Goal: Task Accomplishment & Management: Book appointment/travel/reservation

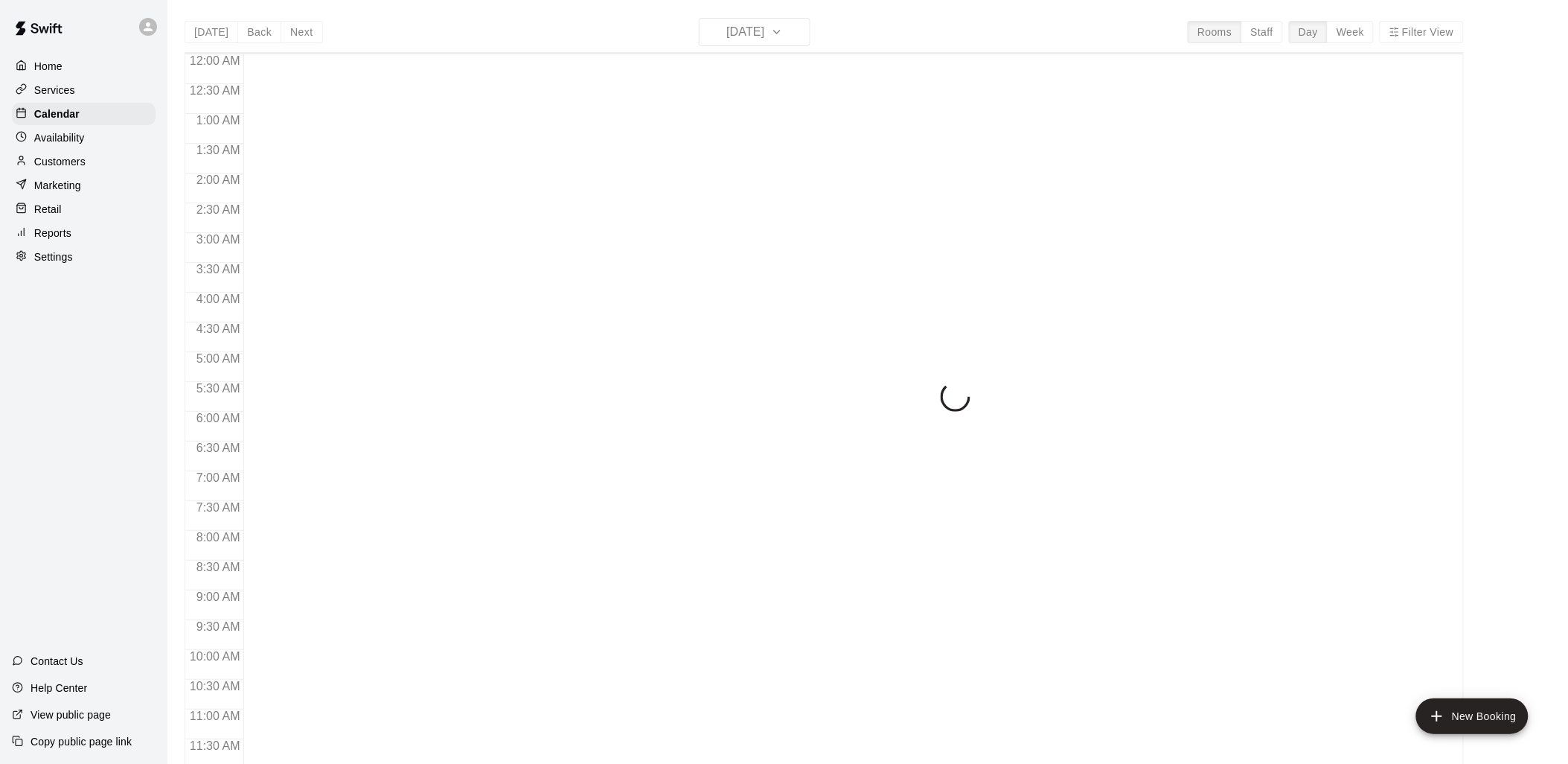
scroll to position [702, 0]
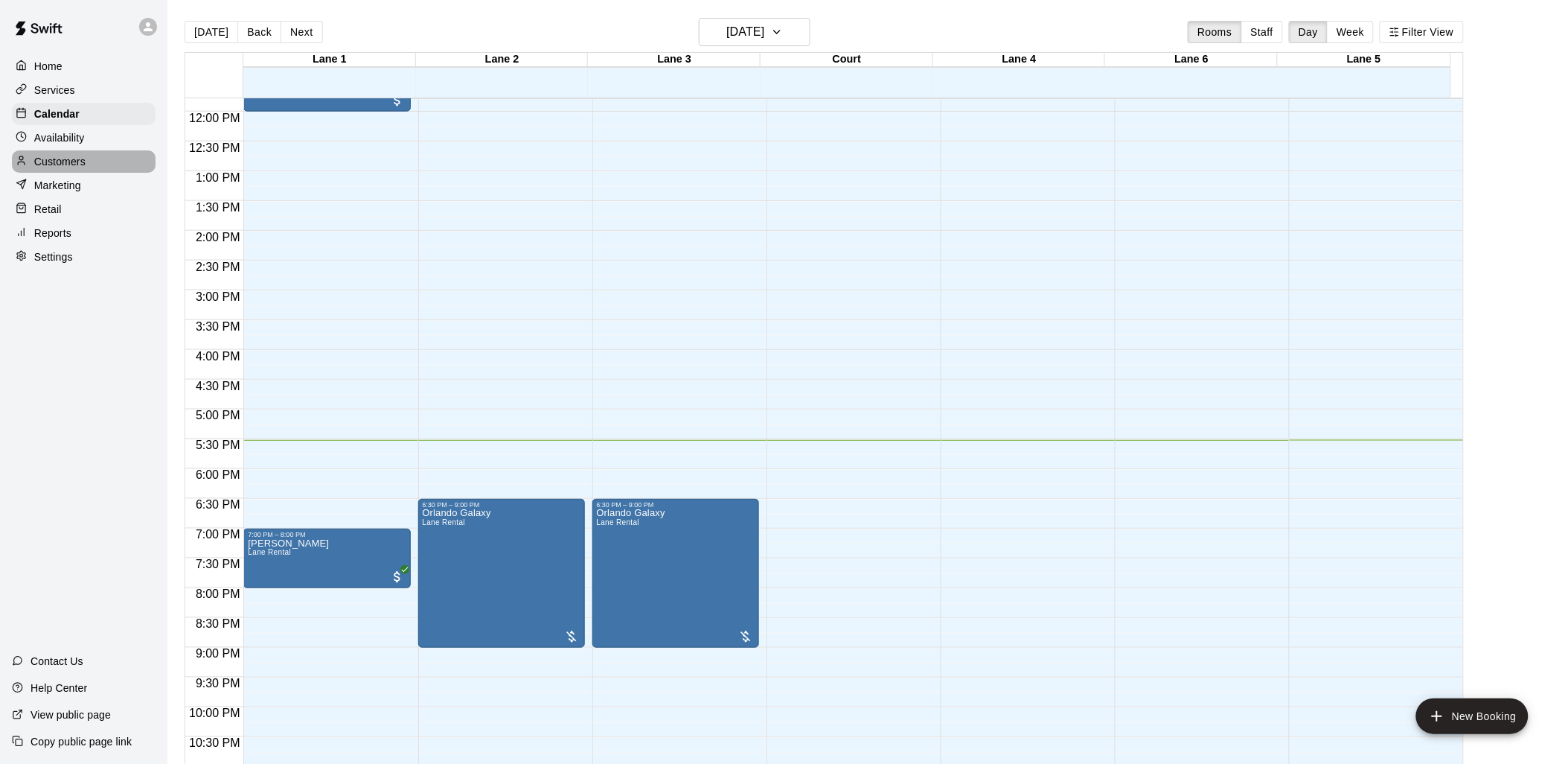
click at [72, 167] on p "Customers" at bounding box center [60, 162] width 52 height 15
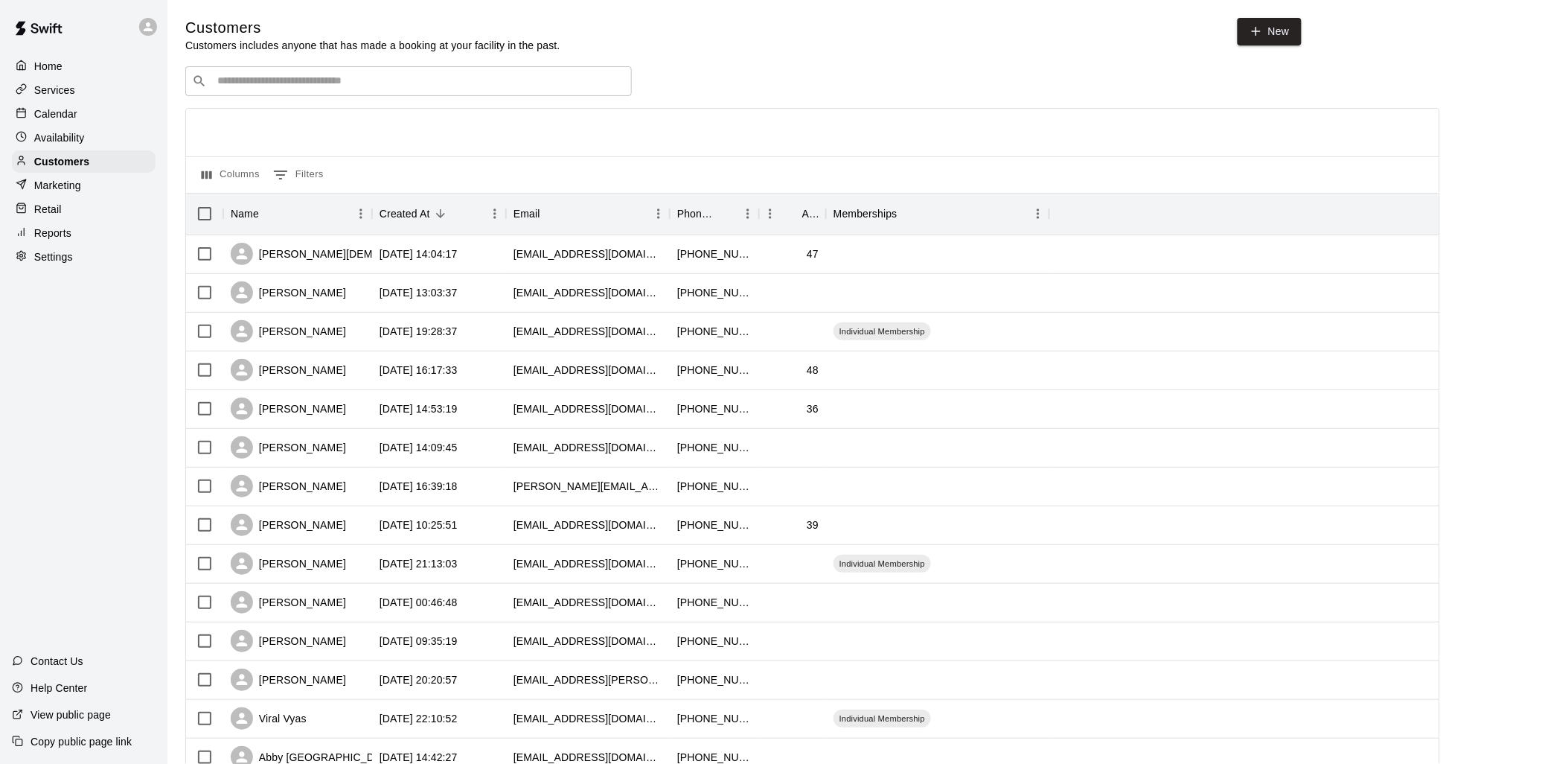
click at [236, 96] on div "​ ​" at bounding box center [408, 80] width 446 height 30
type input "*****"
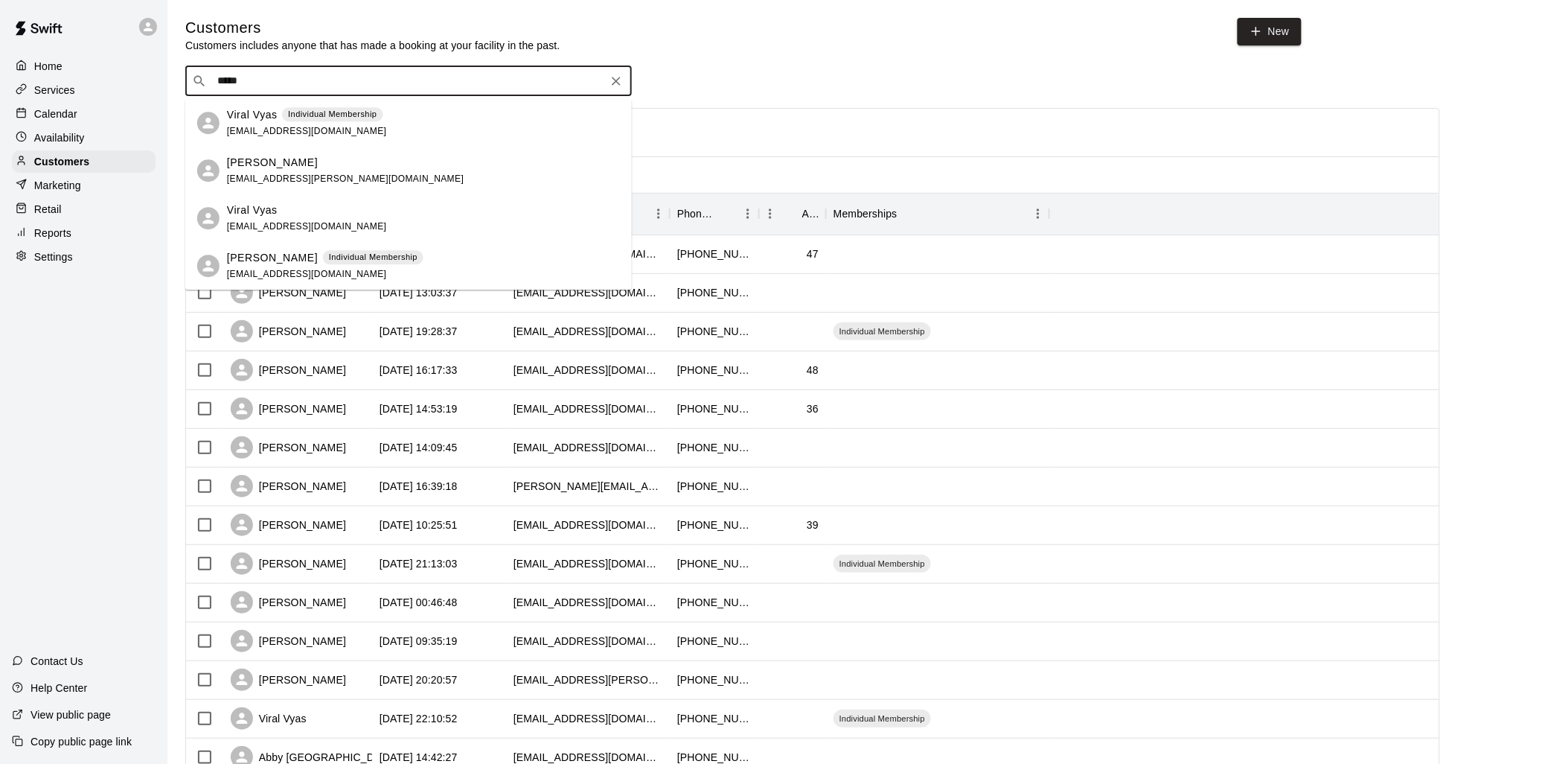
click at [248, 106] on div "Viral Vyas Individual Membership [EMAIL_ADDRESS][DOMAIN_NAME]" at bounding box center [408, 123] width 446 height 48
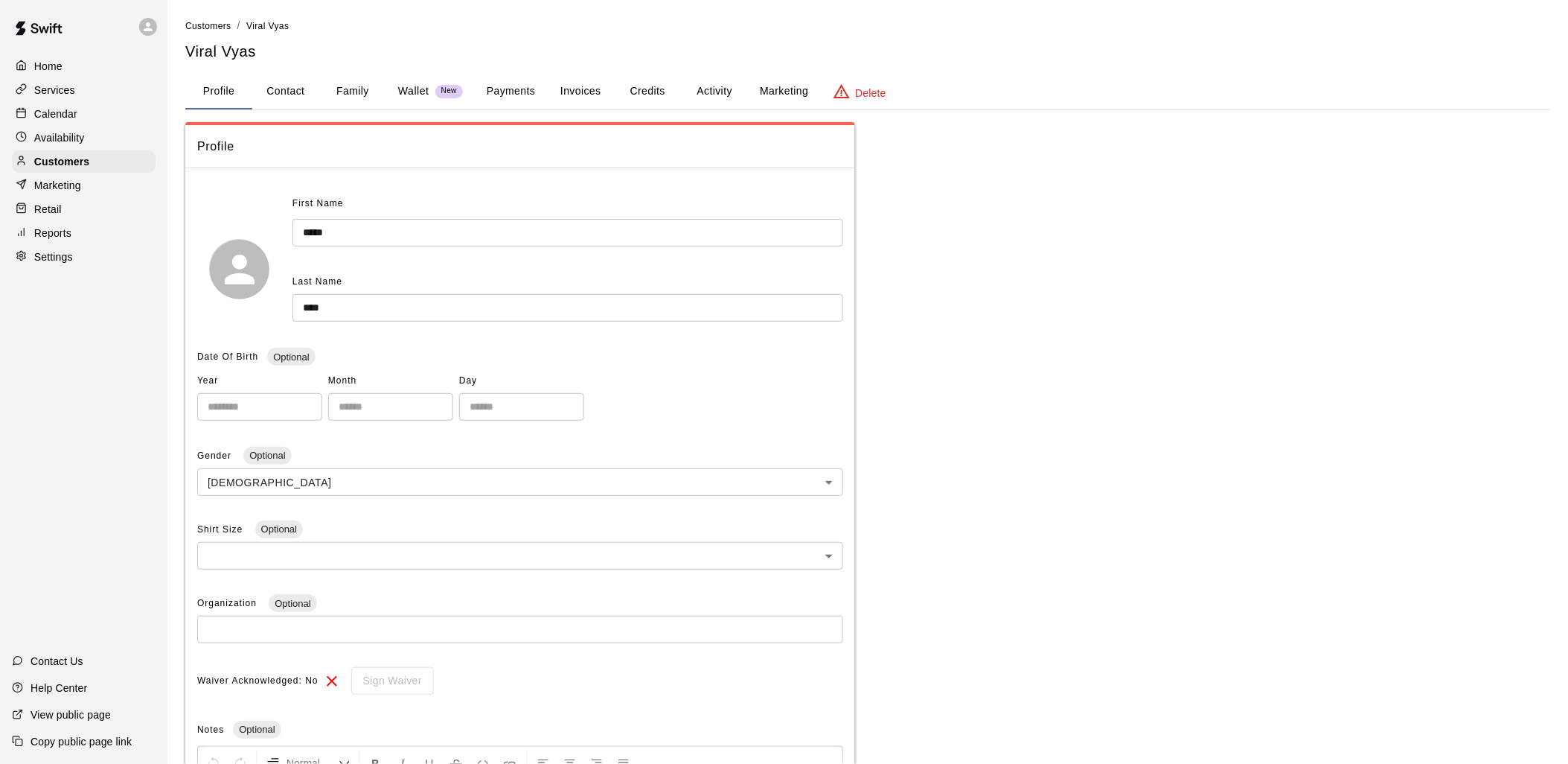
click at [591, 90] on button "Invoices" at bounding box center [581, 91] width 67 height 35
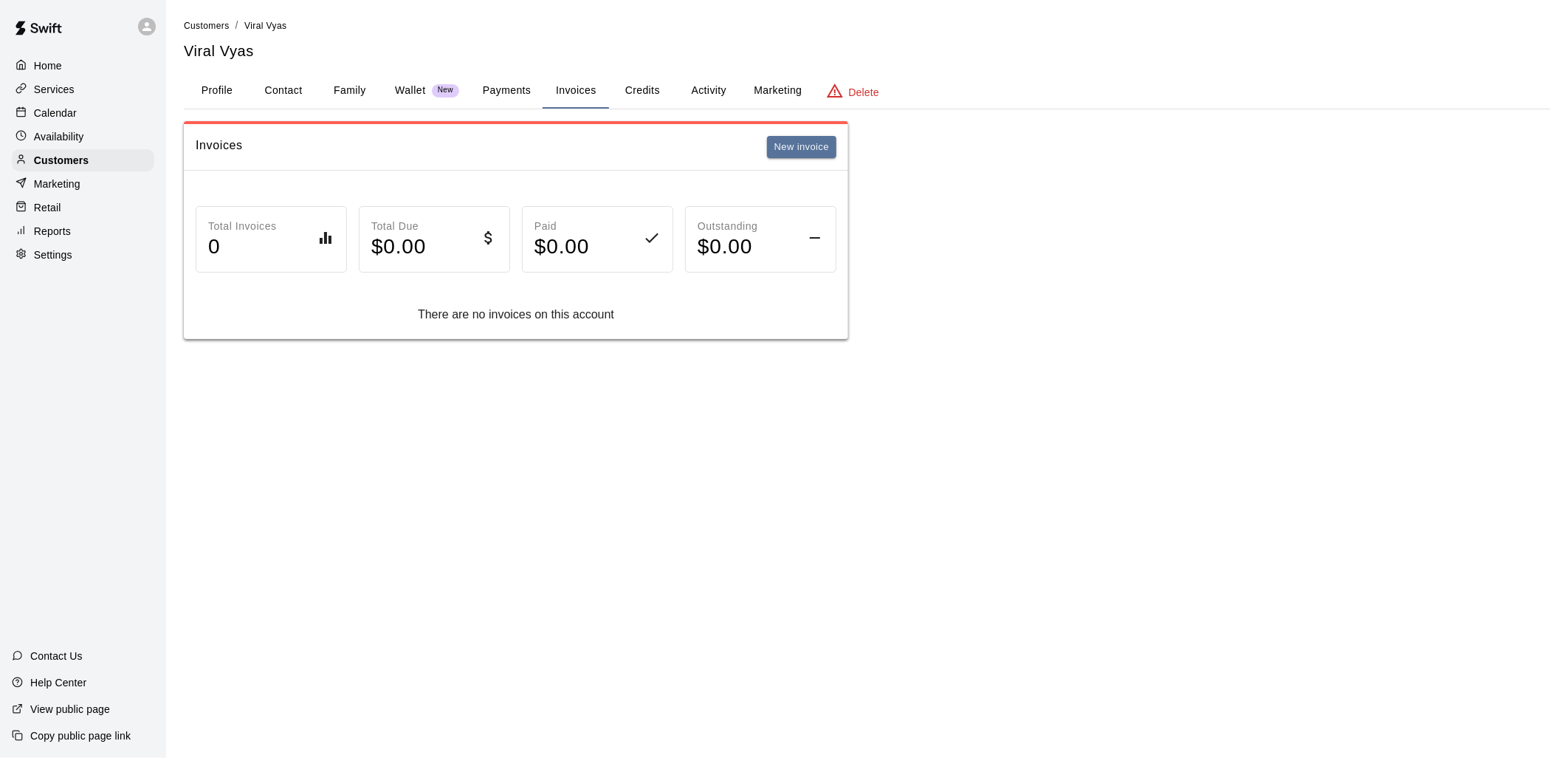
click at [520, 82] on button "Payments" at bounding box center [507, 90] width 72 height 35
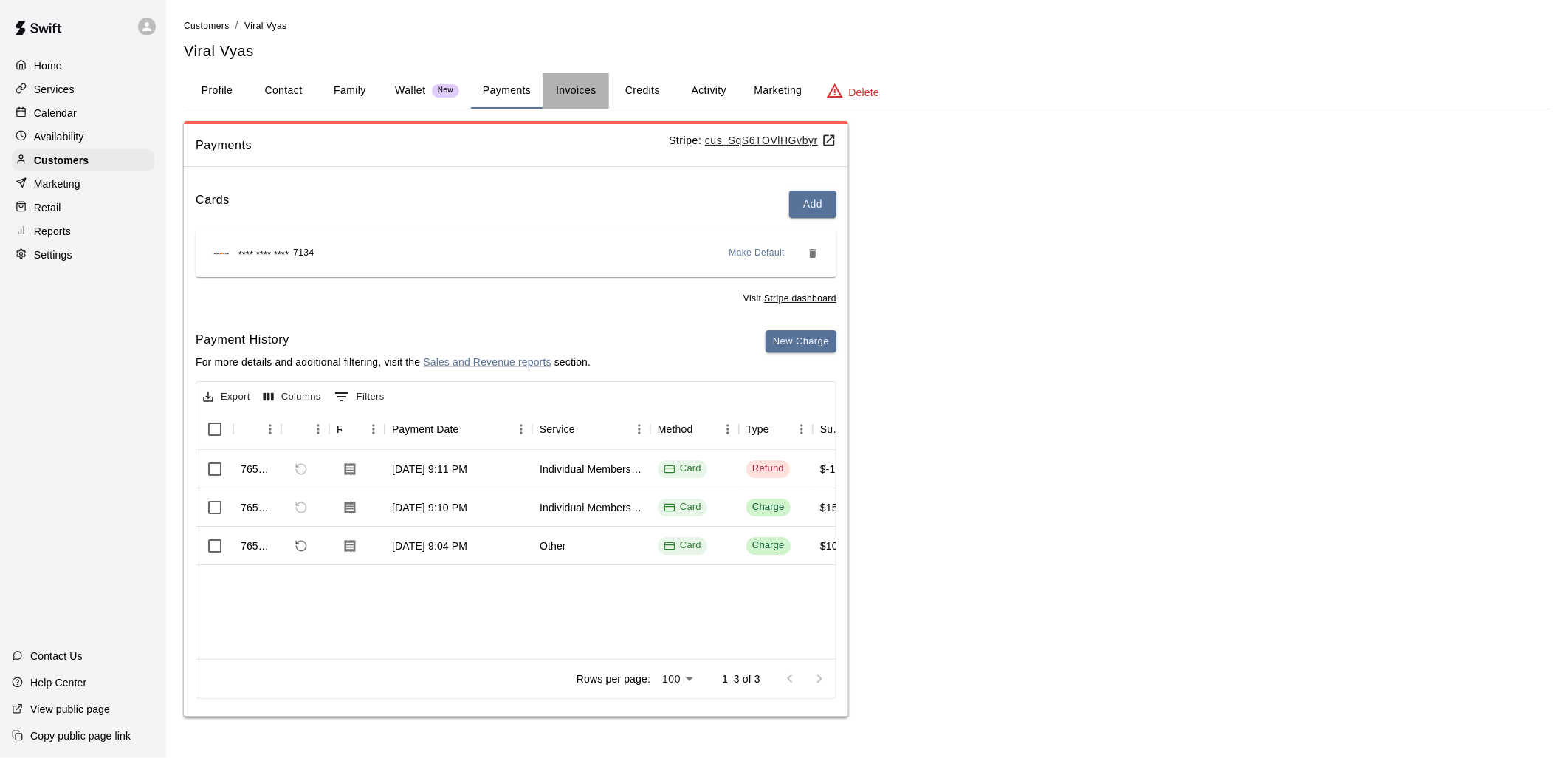
click at [590, 90] on button "Invoices" at bounding box center [576, 90] width 66 height 35
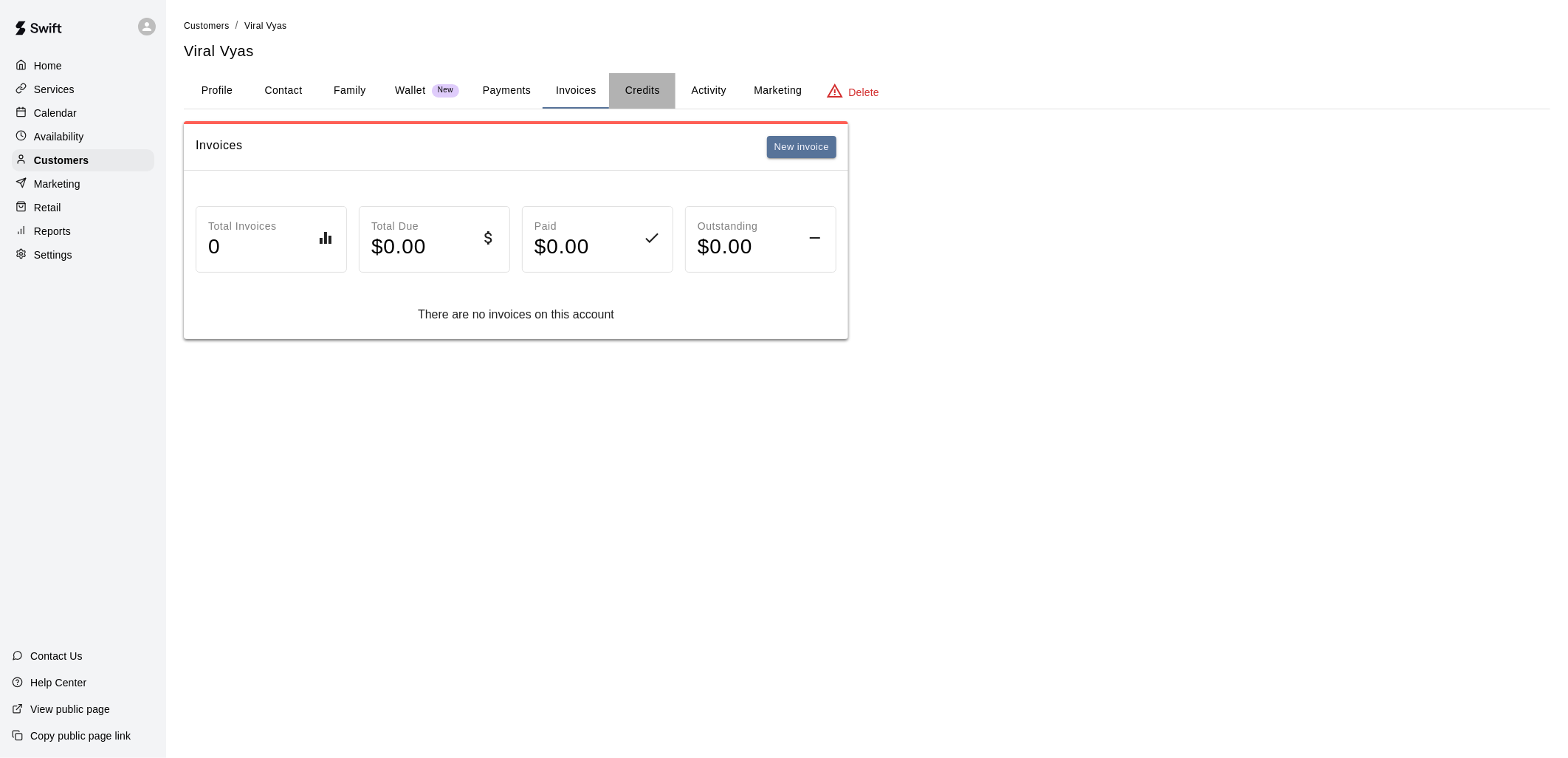
click at [630, 86] on button "Credits" at bounding box center [643, 90] width 66 height 35
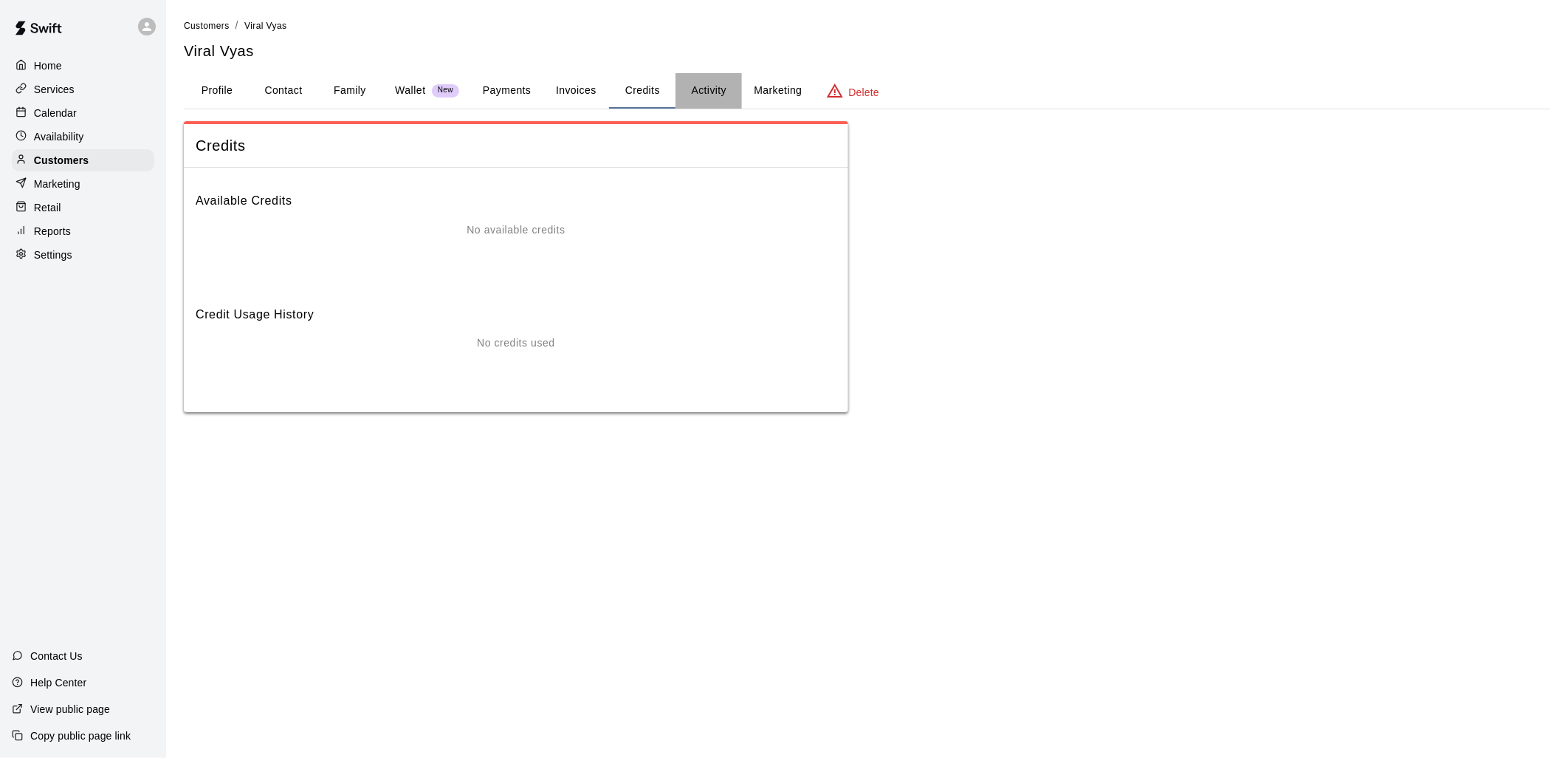
click at [697, 92] on button "Activity" at bounding box center [709, 90] width 66 height 35
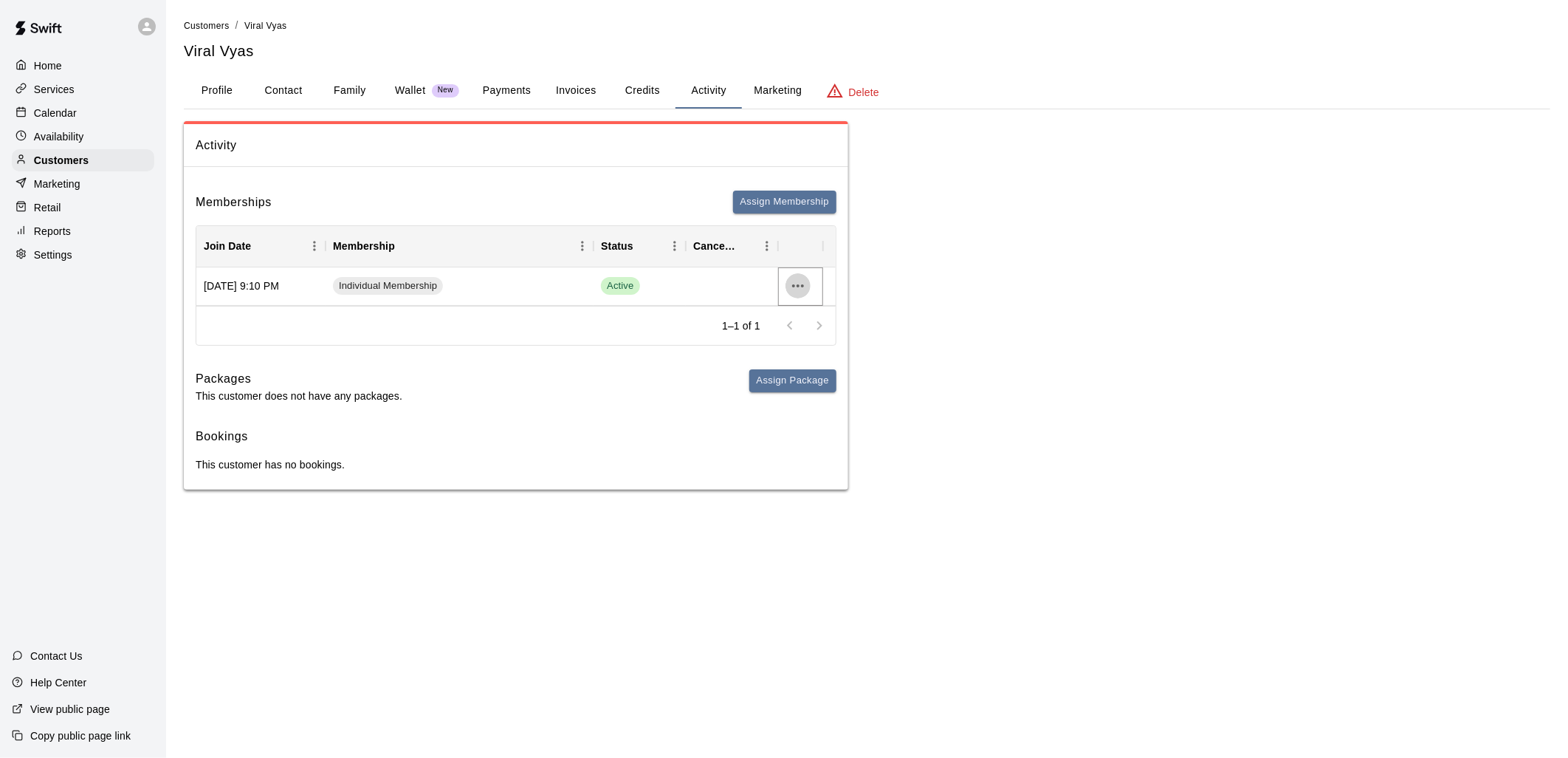
click at [806, 274] on button "more actions" at bounding box center [798, 286] width 26 height 26
click at [802, 305] on li "View details" at bounding box center [827, 316] width 83 height 25
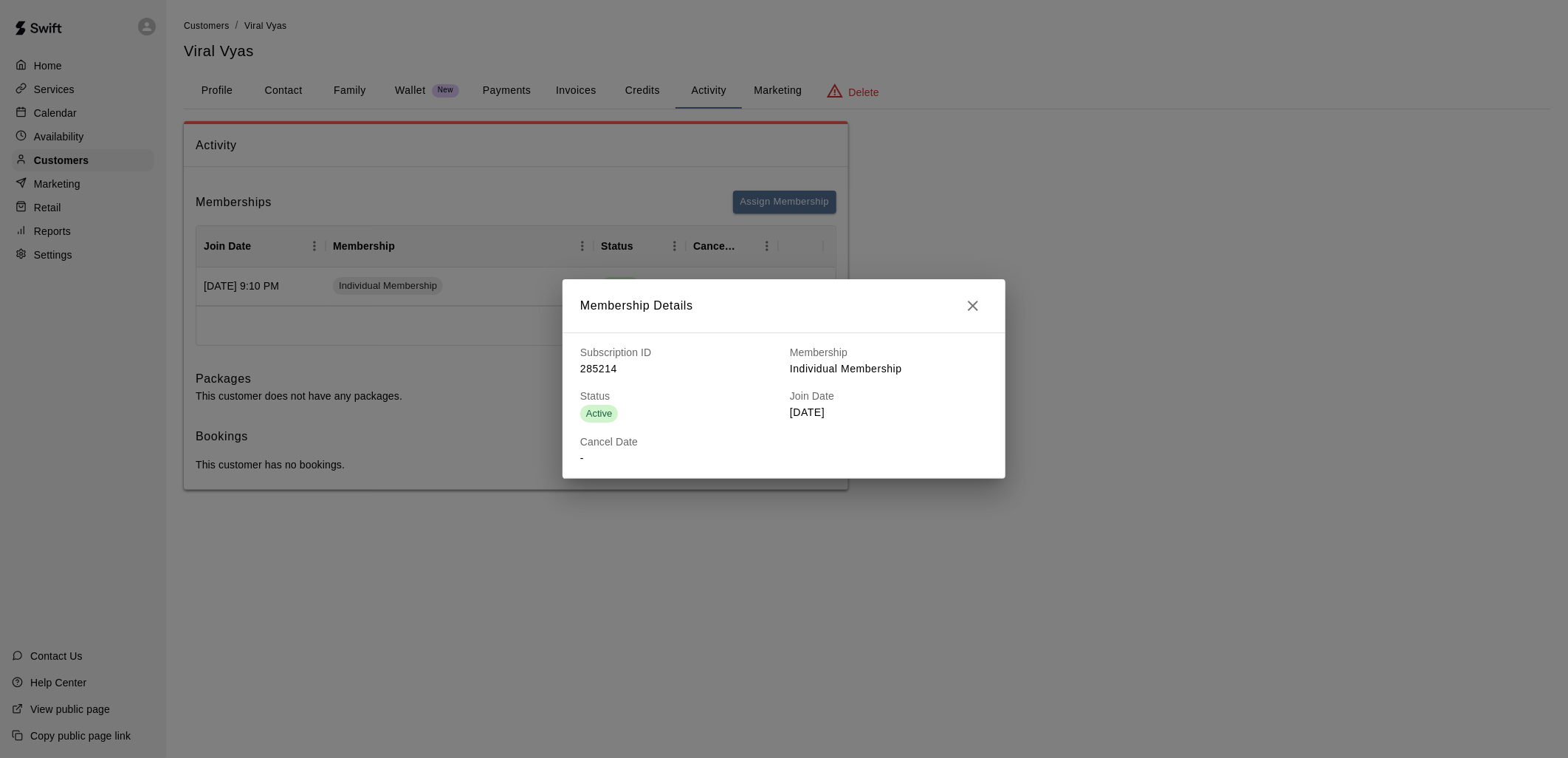
click at [977, 308] on icon "button" at bounding box center [973, 306] width 10 height 10
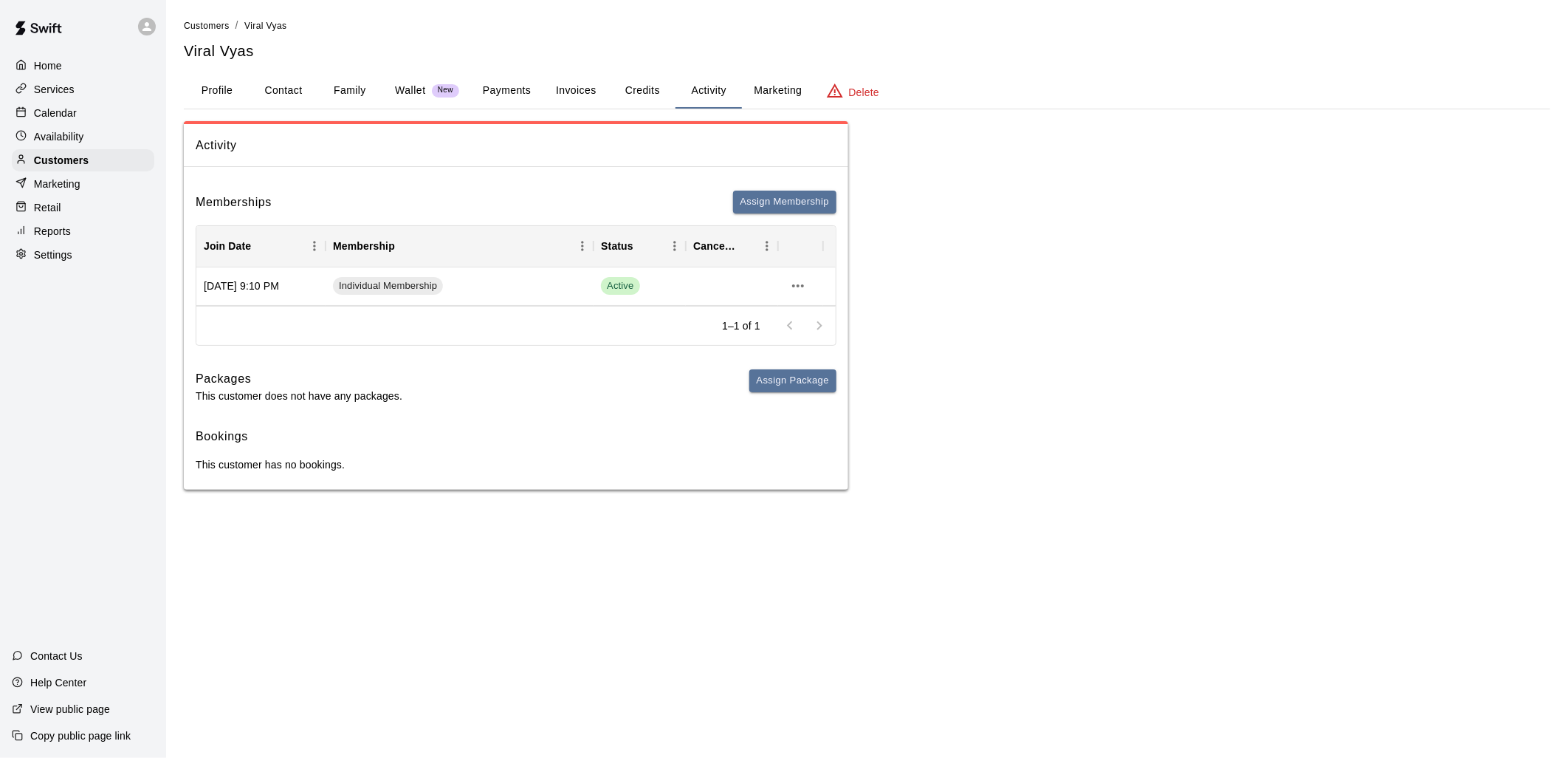
click at [761, 93] on button "Marketing" at bounding box center [778, 90] width 72 height 35
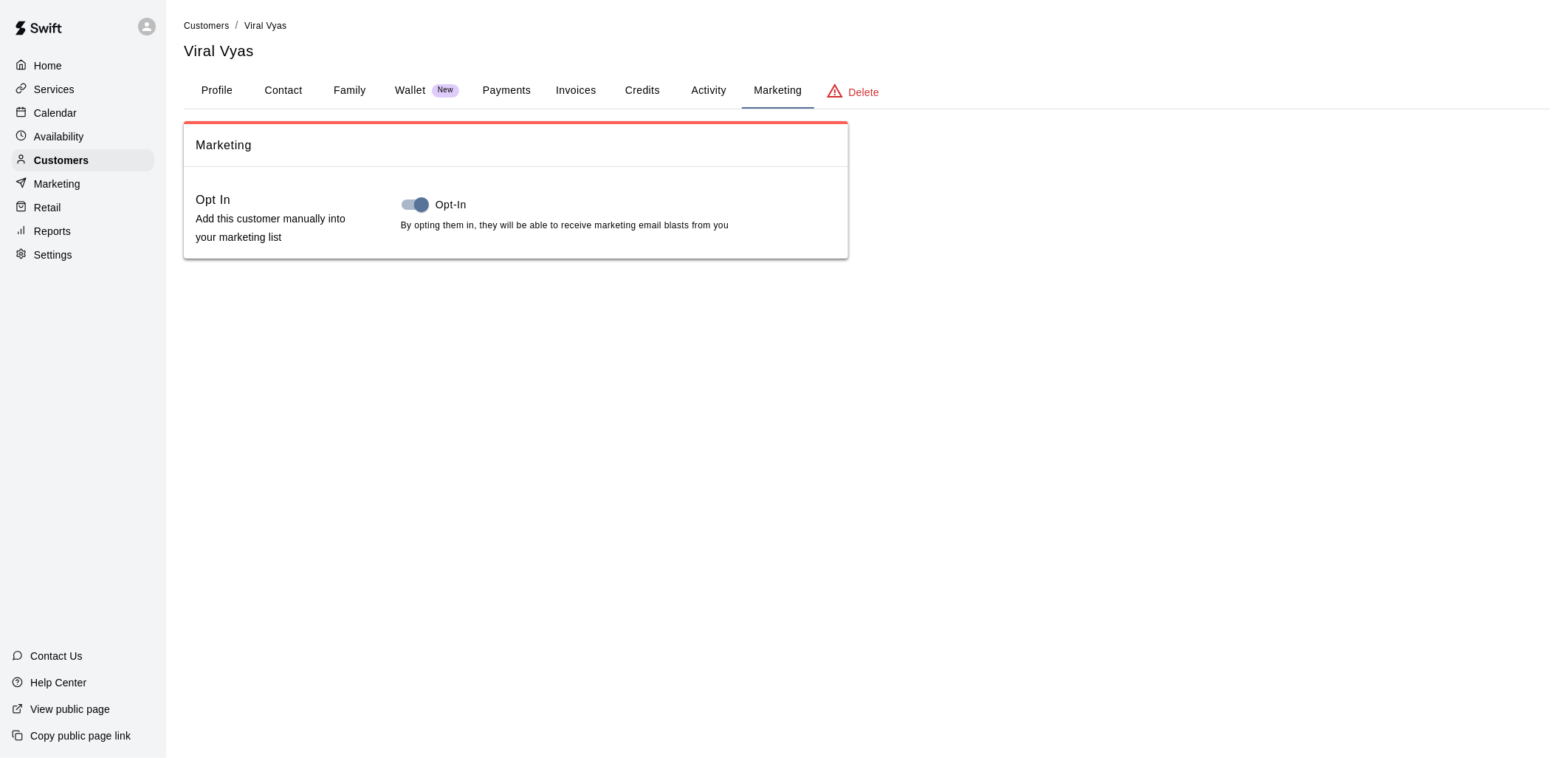
click at [641, 91] on button "Credits" at bounding box center [643, 90] width 66 height 35
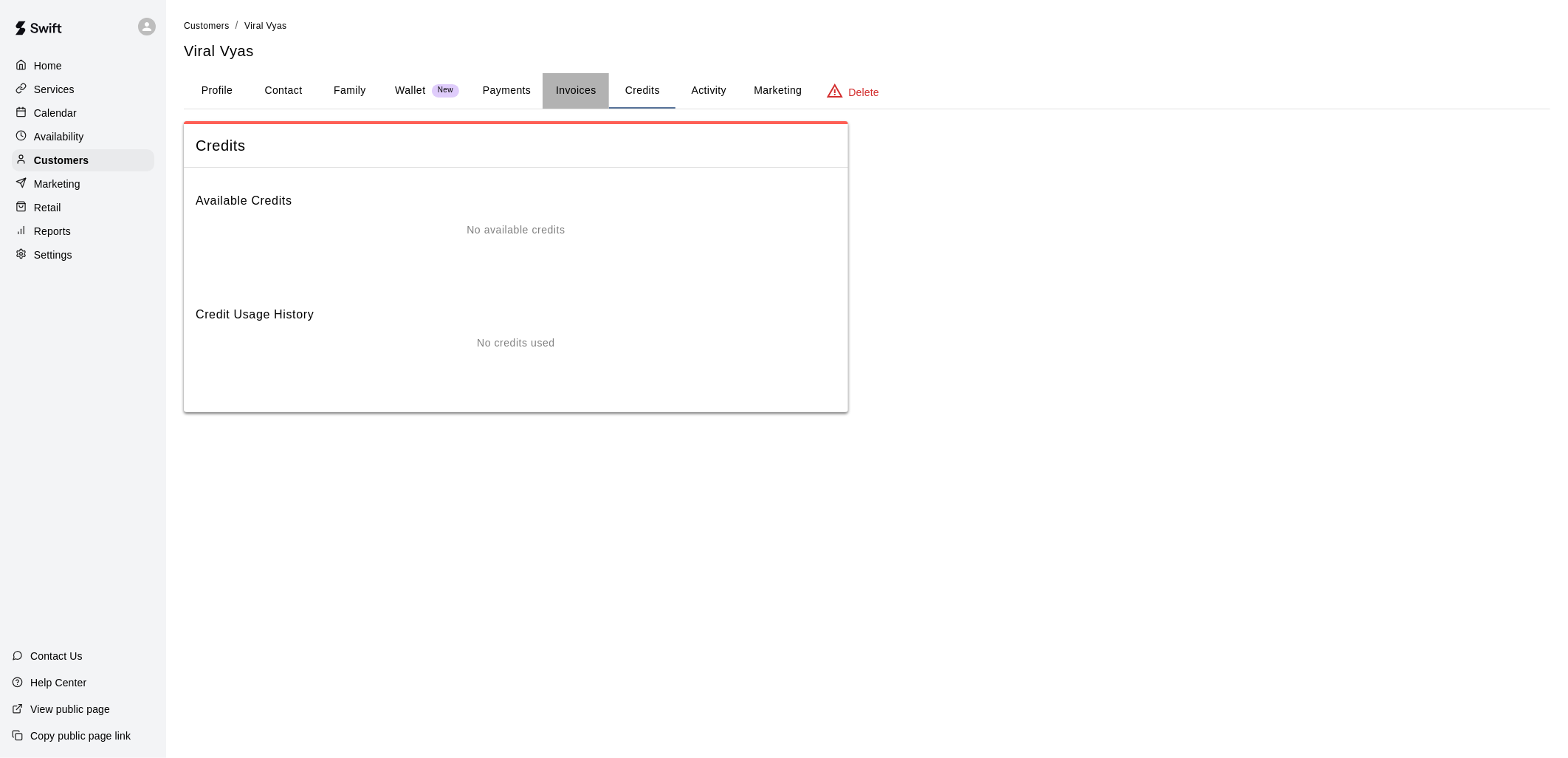
click at [570, 89] on button "Invoices" at bounding box center [576, 90] width 66 height 35
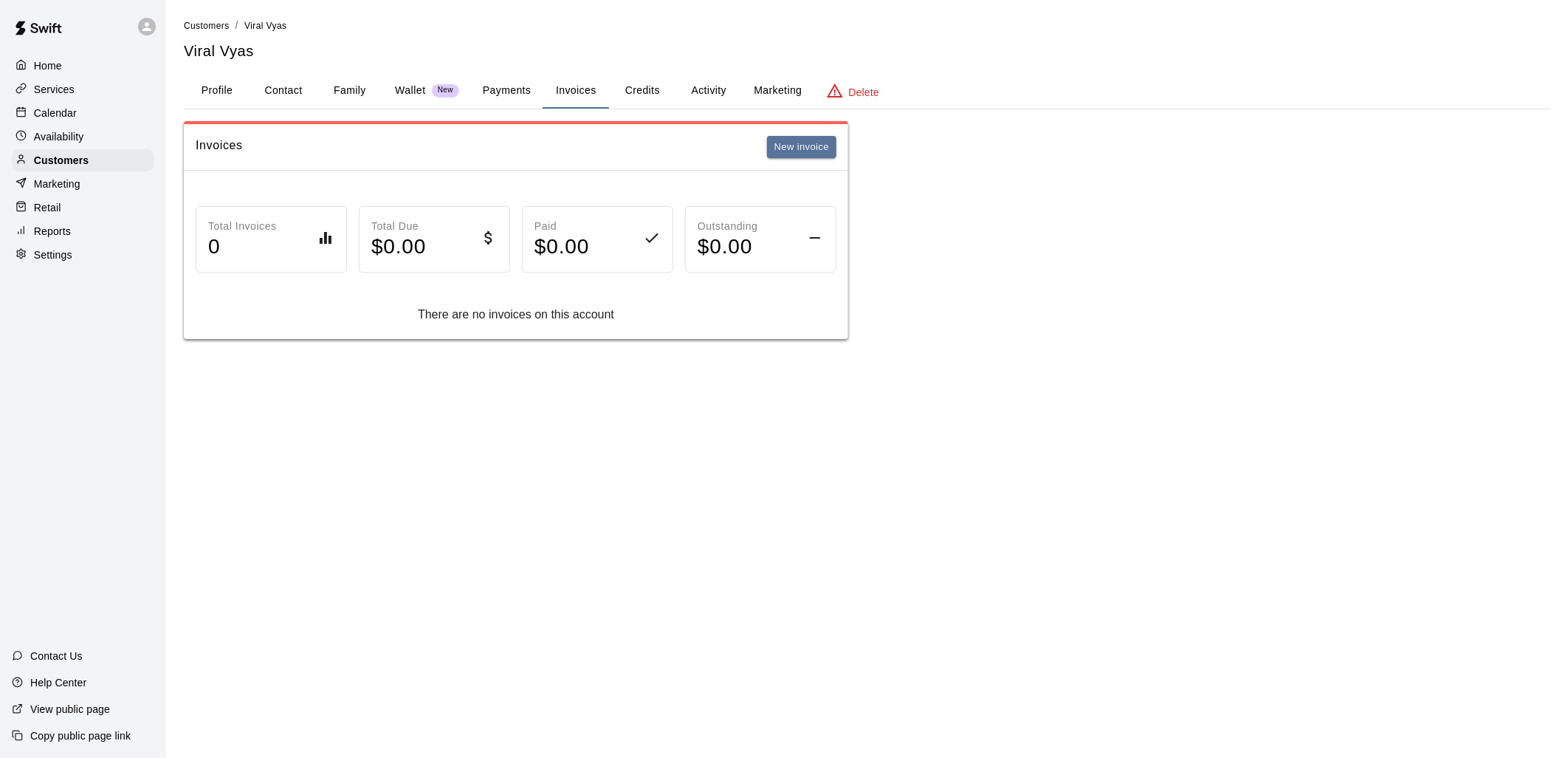
click at [508, 86] on button "Payments" at bounding box center [507, 90] width 72 height 35
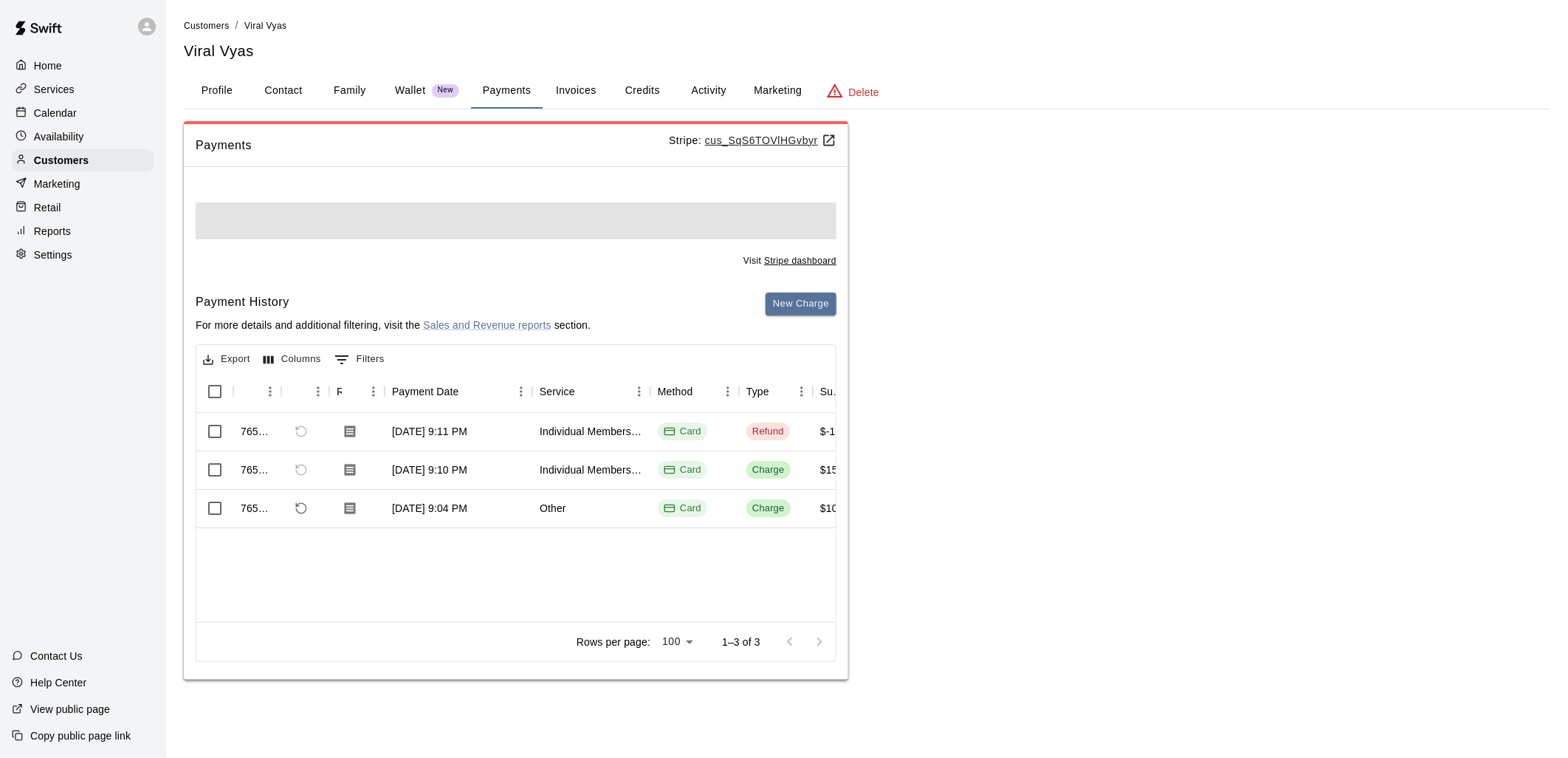
click at [414, 90] on p "Wallet" at bounding box center [410, 90] width 31 height 15
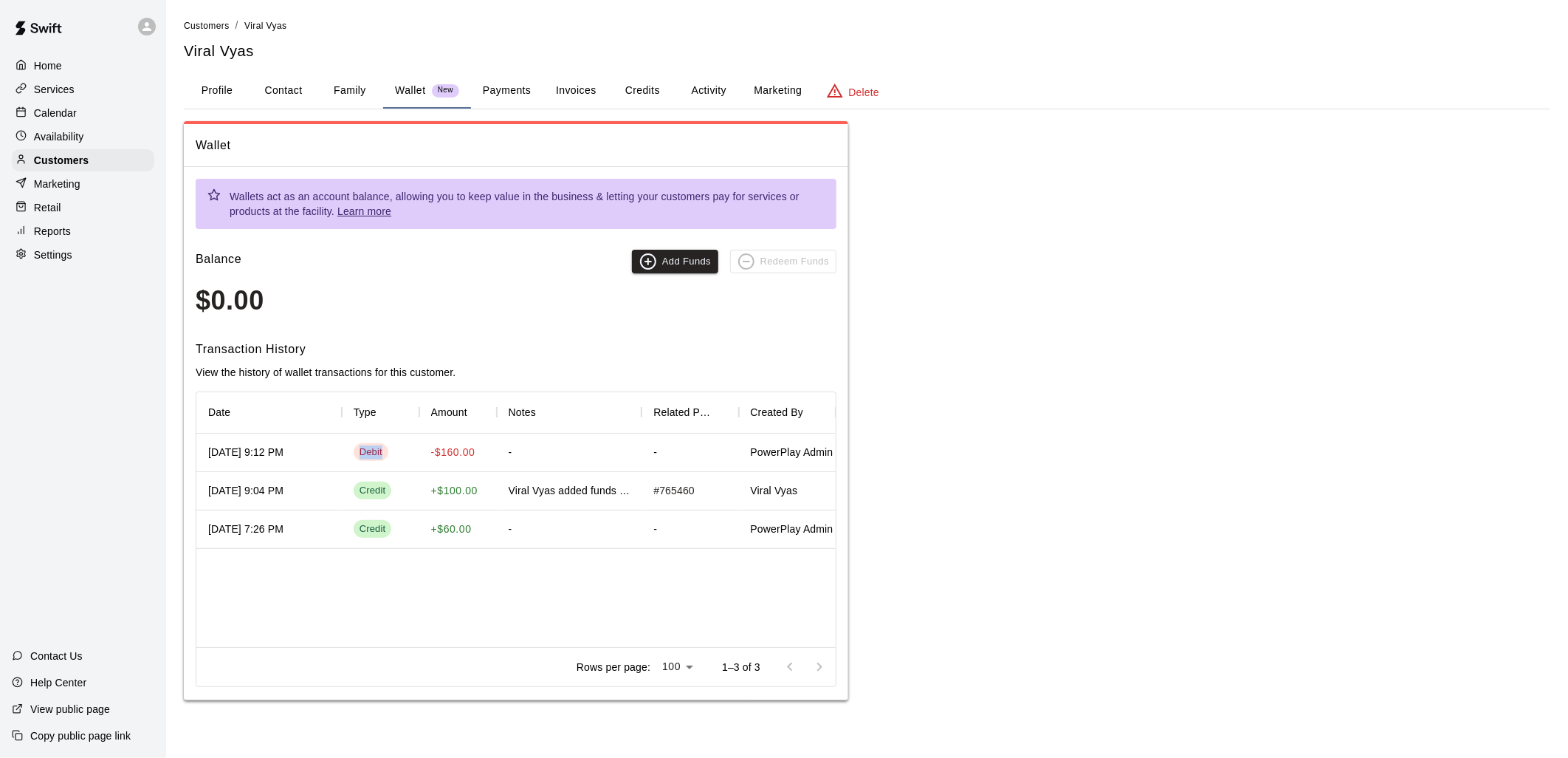
drag, startPoint x: 386, startPoint y: 451, endPoint x: 344, endPoint y: 441, distance: 43.2
click at [344, 441] on div "Debit" at bounding box center [380, 452] width 78 height 39
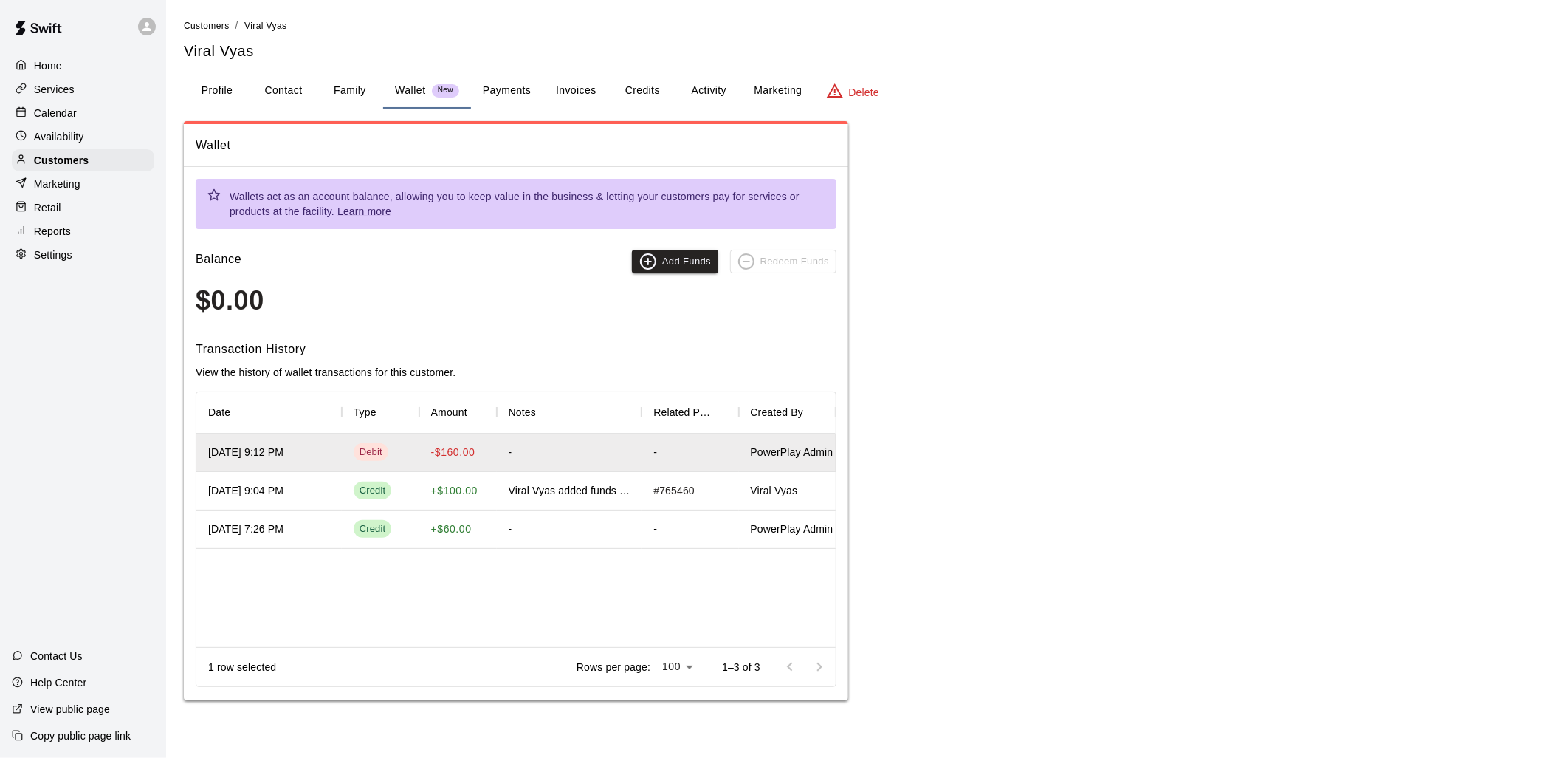
click at [570, 277] on div "Balance Add Funds Redeem Funds $0.00" at bounding box center [516, 283] width 641 height 66
click at [800, 254] on span "Redeem Funds" at bounding box center [784, 261] width 106 height 24
drag, startPoint x: 261, startPoint y: 298, endPoint x: 185, endPoint y: 304, distance: 76.2
click at [185, 304] on div "Wallets act as an account balance, allowing you to keep value in the business &…" at bounding box center [516, 432] width 664 height 533
click at [784, 259] on span "Redeem Funds" at bounding box center [784, 261] width 106 height 24
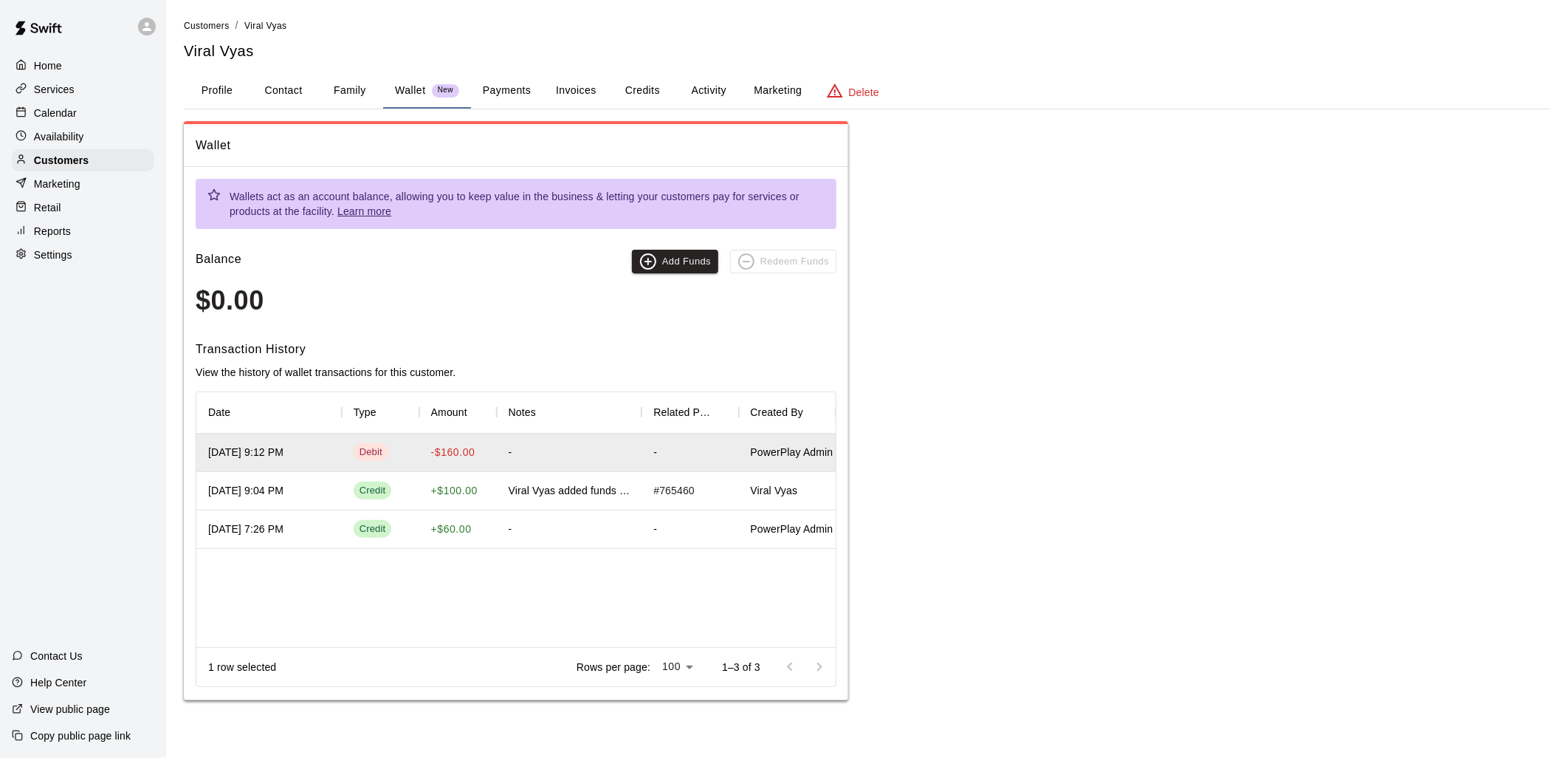
drag, startPoint x: 210, startPoint y: 450, endPoint x: 854, endPoint y: 449, distance: 644.0
click at [854, 449] on div "Wallet Wallets act as an account balance, allowing you to keep value in the bus…" at bounding box center [867, 411] width 1366 height 580
click at [1034, 355] on div "Wallet Wallets act as an account balance, allowing you to keep value in the bus…" at bounding box center [867, 411] width 1366 height 580
click at [701, 79] on button "Activity" at bounding box center [709, 90] width 66 height 35
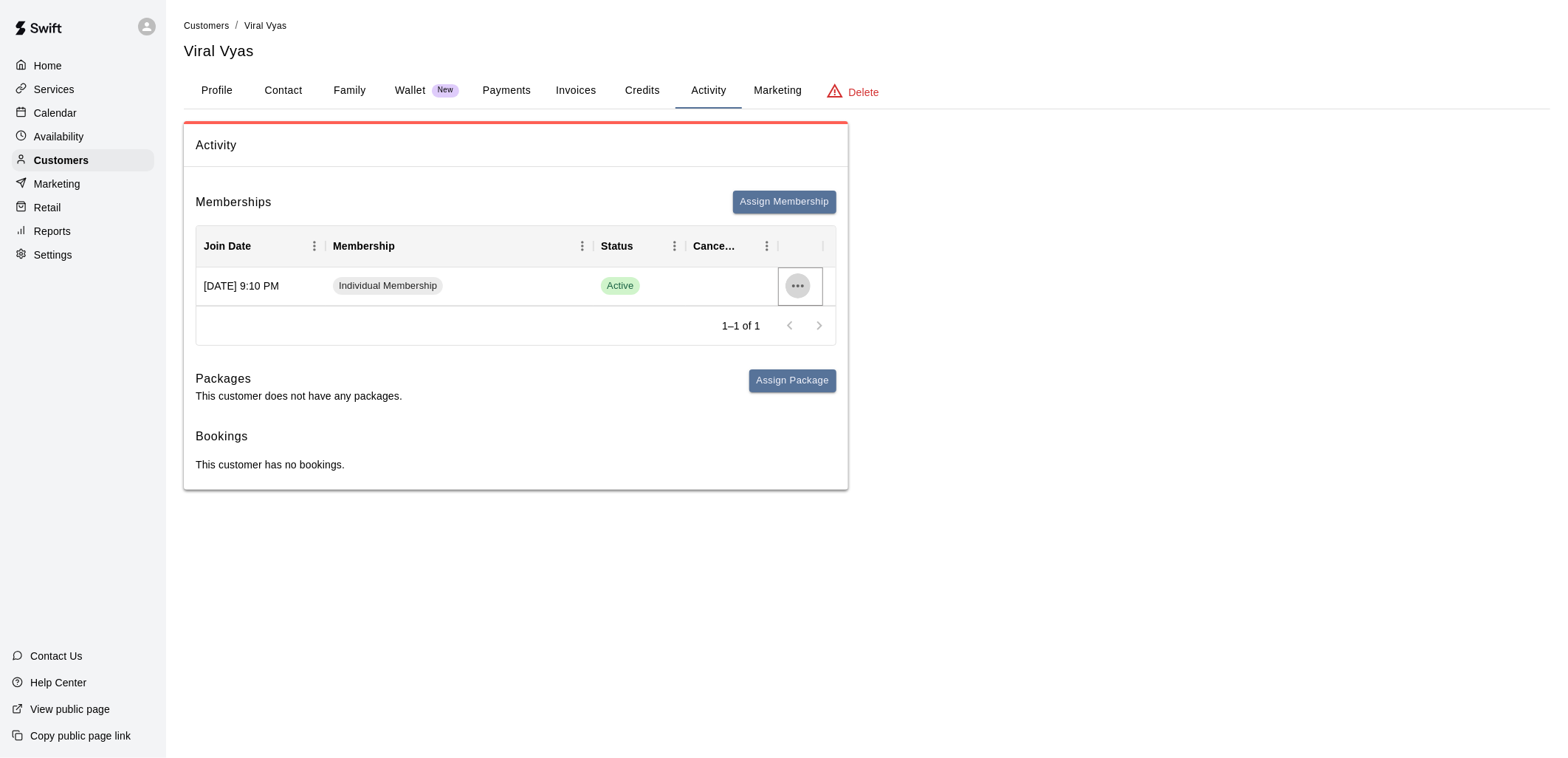
click at [791, 290] on icon "more actions" at bounding box center [798, 286] width 18 height 18
click at [805, 314] on li "View details" at bounding box center [827, 316] width 83 height 25
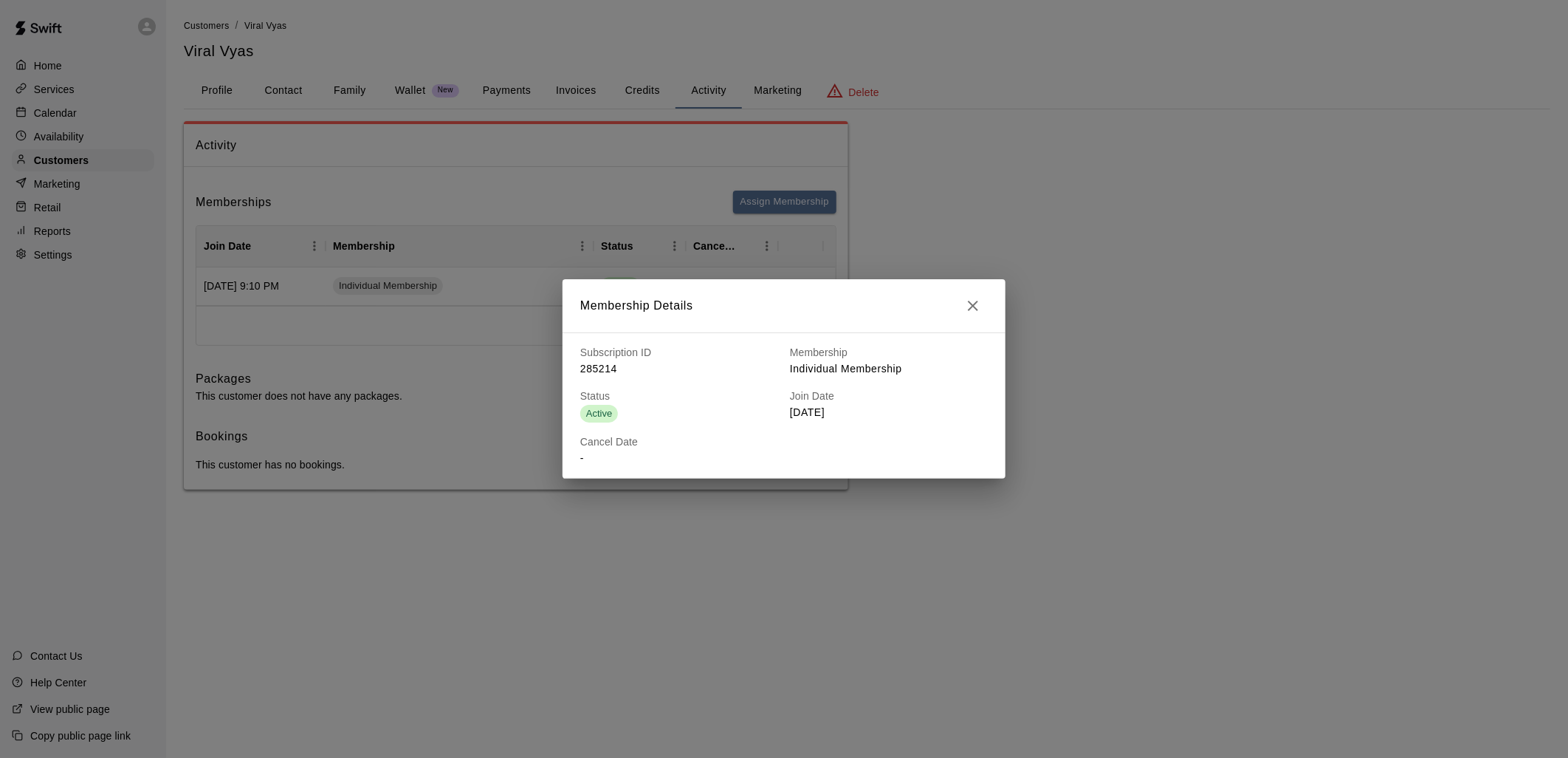
click at [1068, 246] on div "Membership Details Subscription ID 285214 Membership Individual Membership Stat…" at bounding box center [784, 379] width 1568 height 758
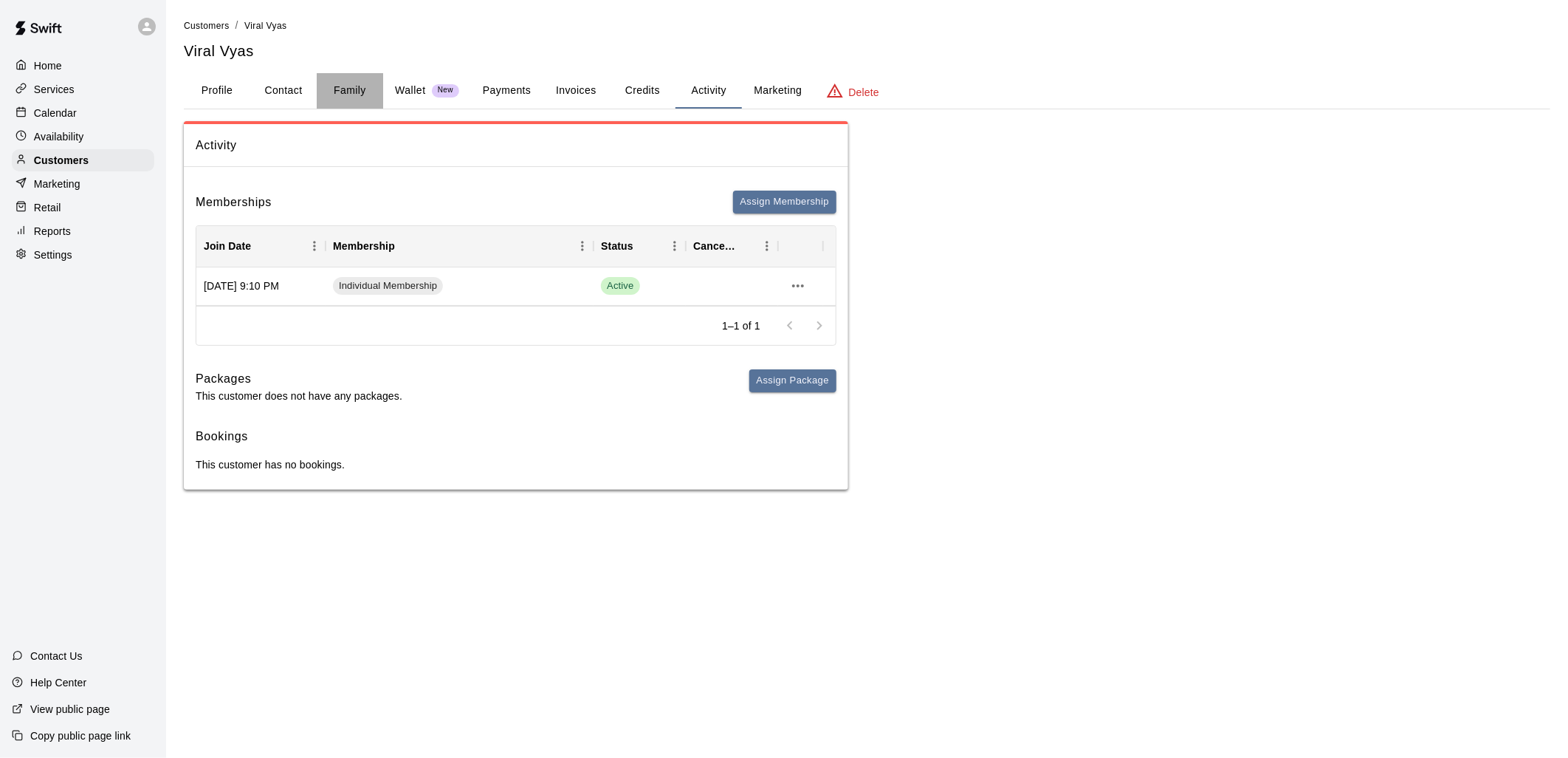
click at [347, 79] on button "Family" at bounding box center [350, 90] width 66 height 35
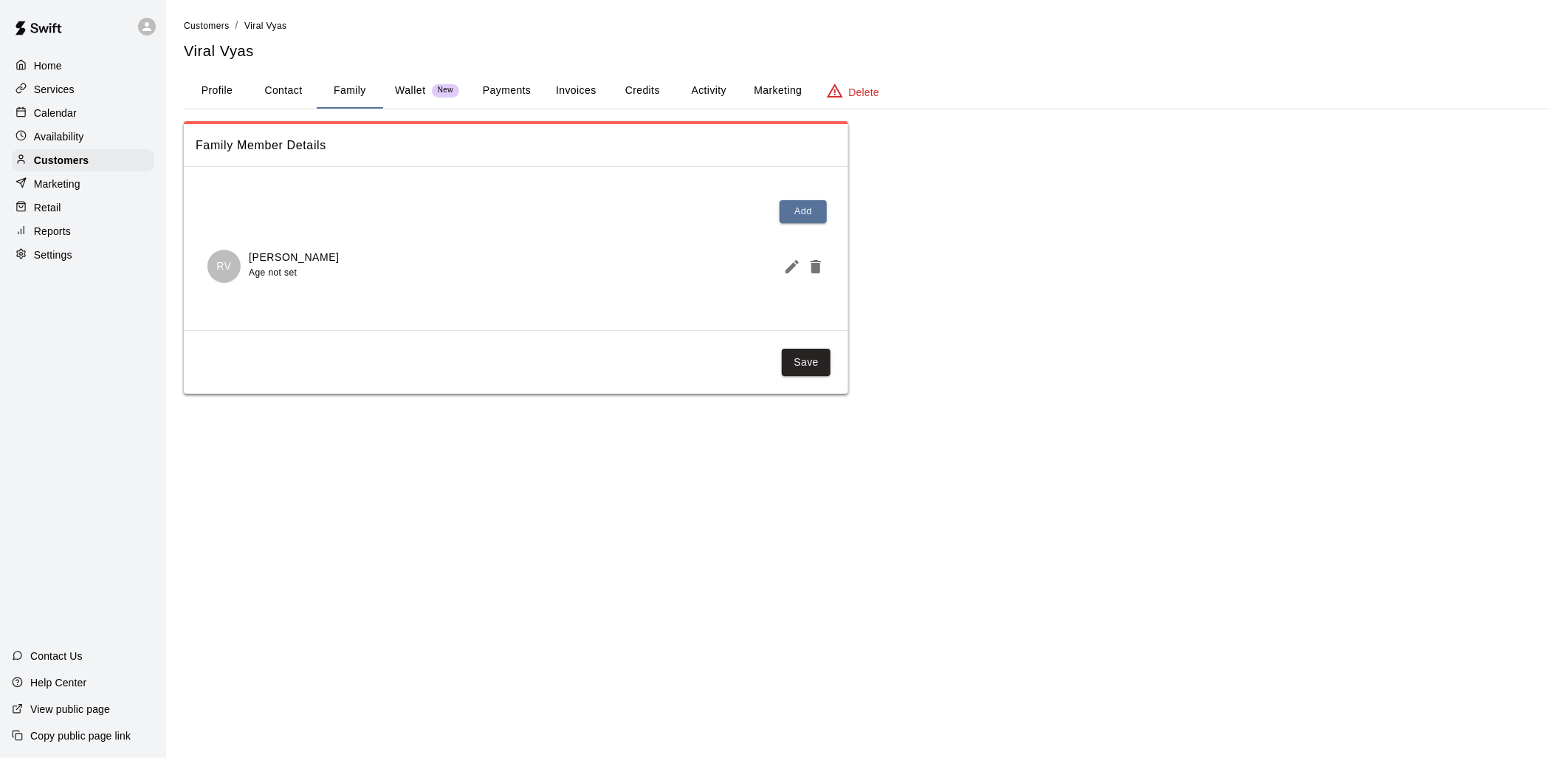
click at [242, 89] on button "Profile" at bounding box center [217, 90] width 66 height 35
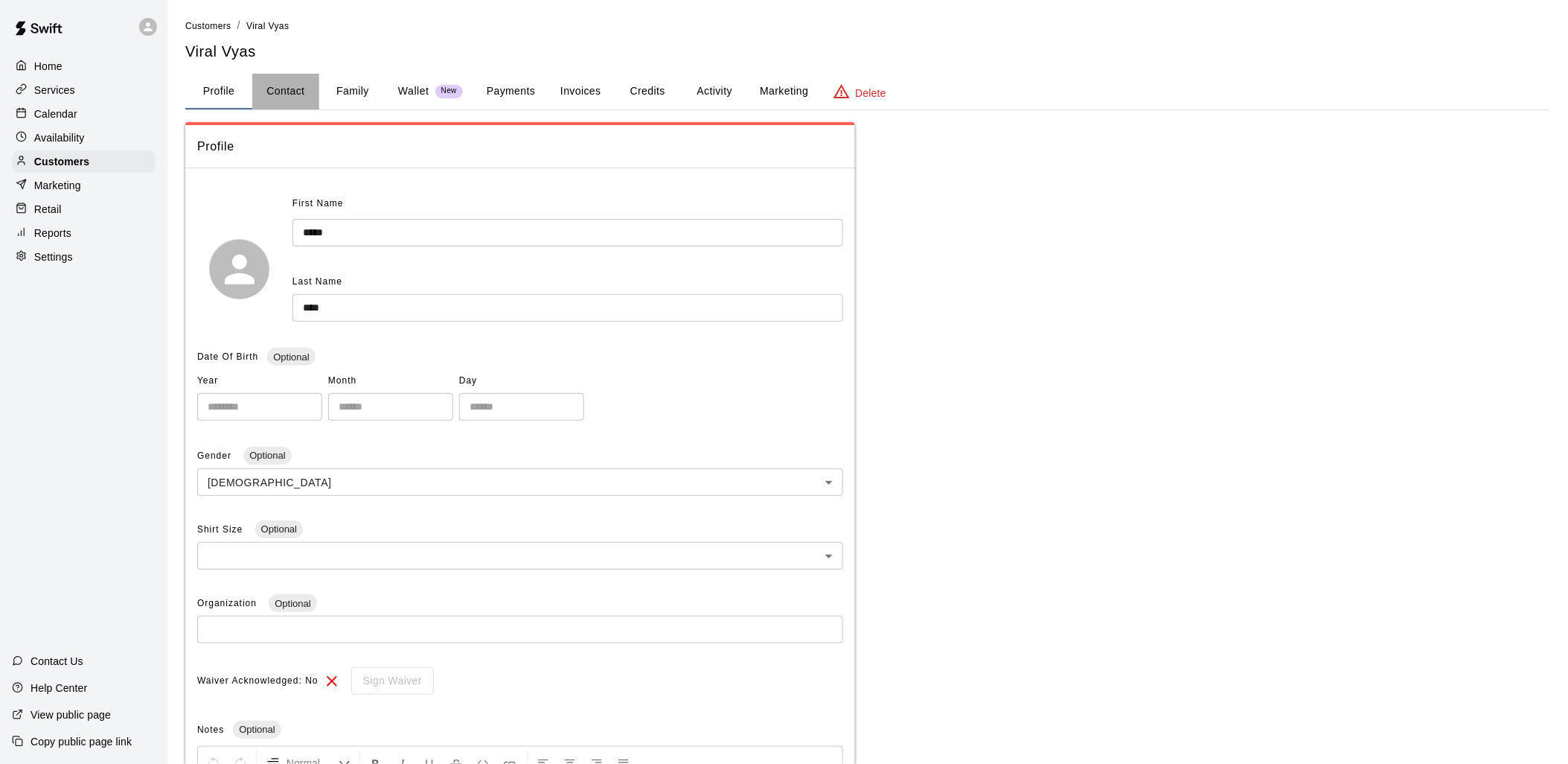
click at [281, 88] on button "Contact" at bounding box center [286, 91] width 67 height 35
select select "**"
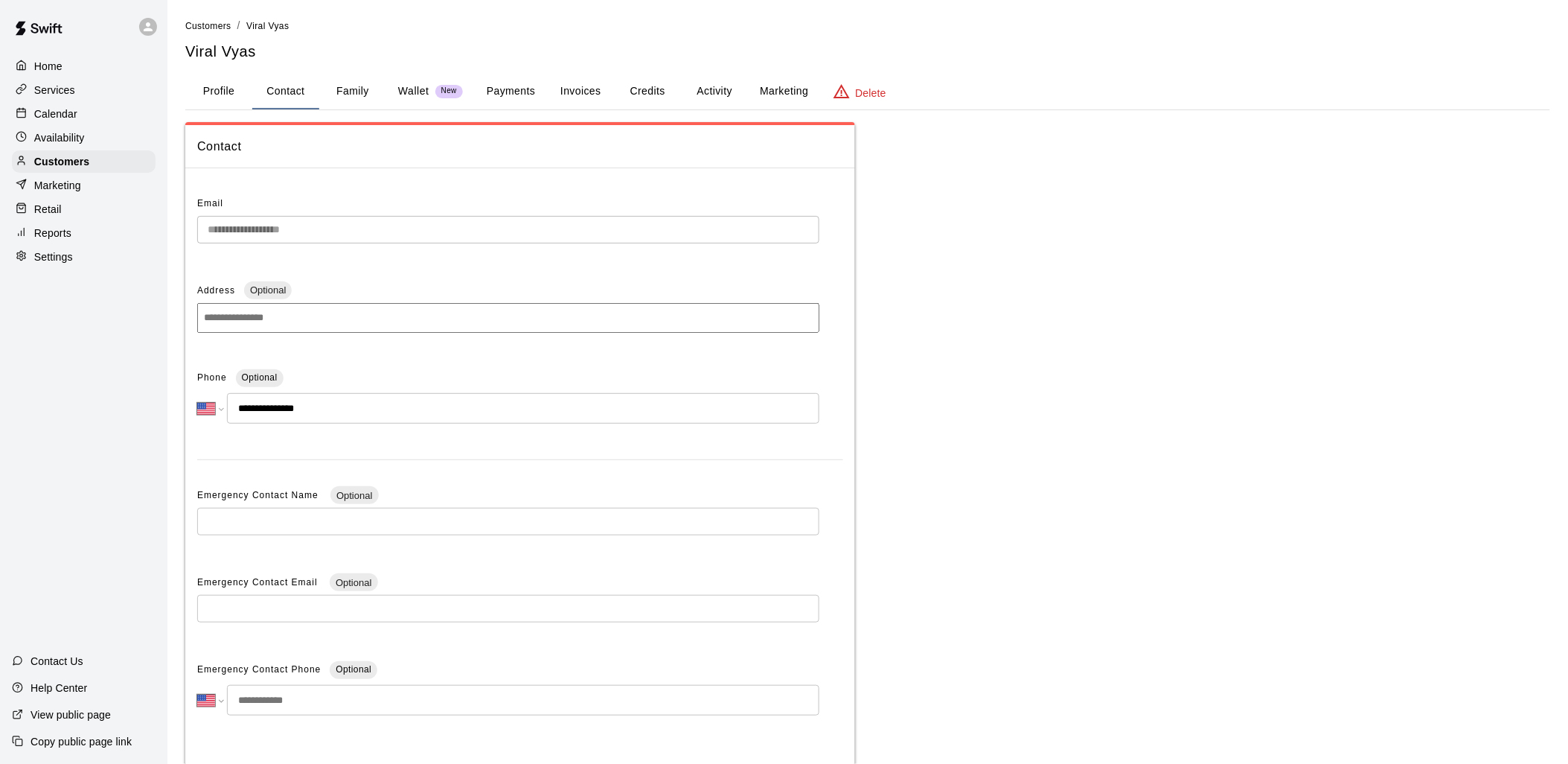
click at [747, 109] on div "Profile Contact Family Wallet New Payments Invoices Credits Activity Marketing …" at bounding box center [867, 92] width 1365 height 36
click at [709, 83] on button "Activity" at bounding box center [714, 91] width 67 height 35
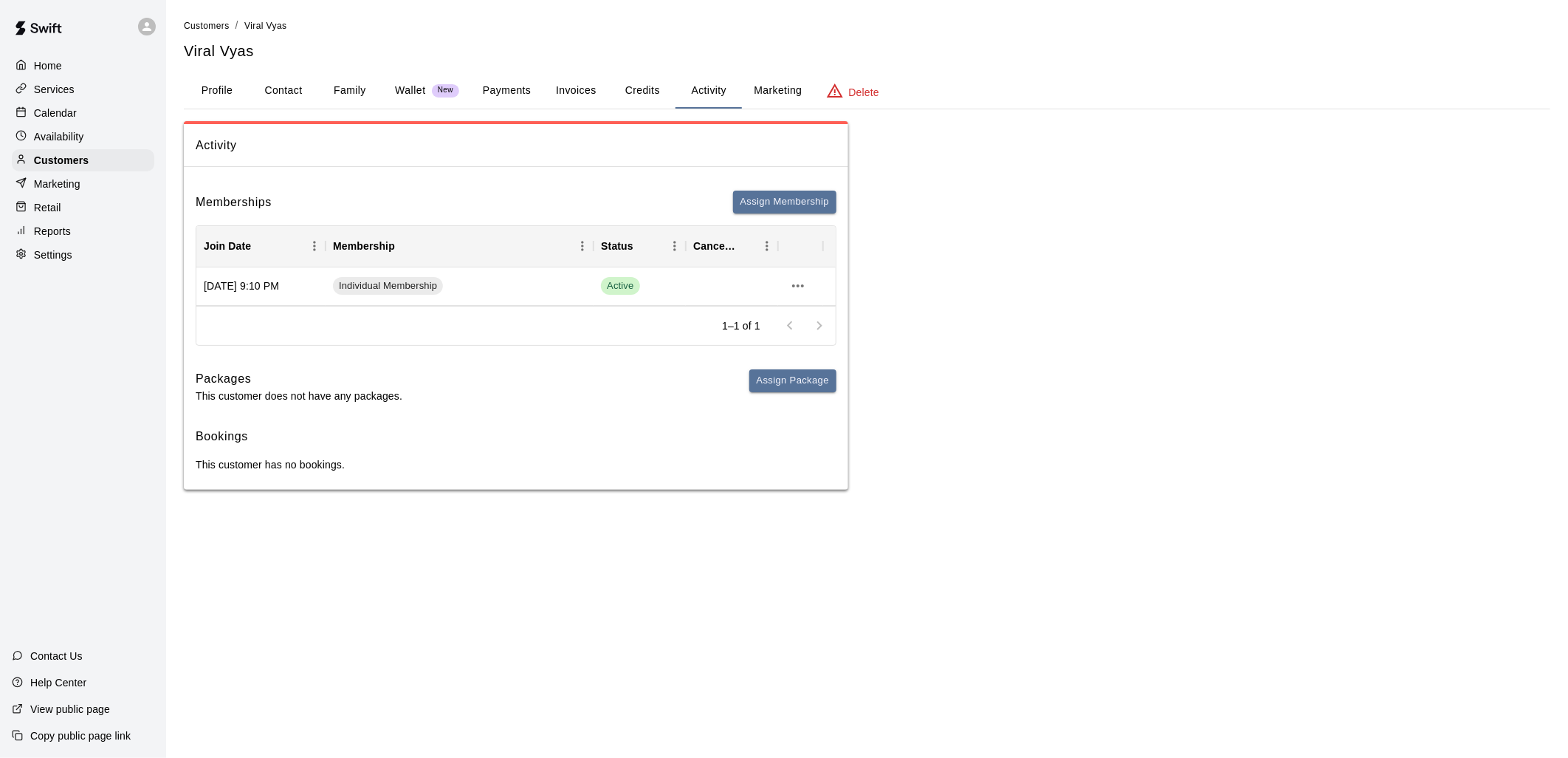
drag, startPoint x: 512, startPoint y: 86, endPoint x: 450, endPoint y: 85, distance: 62.0
click at [512, 86] on button "Payments" at bounding box center [507, 90] width 72 height 35
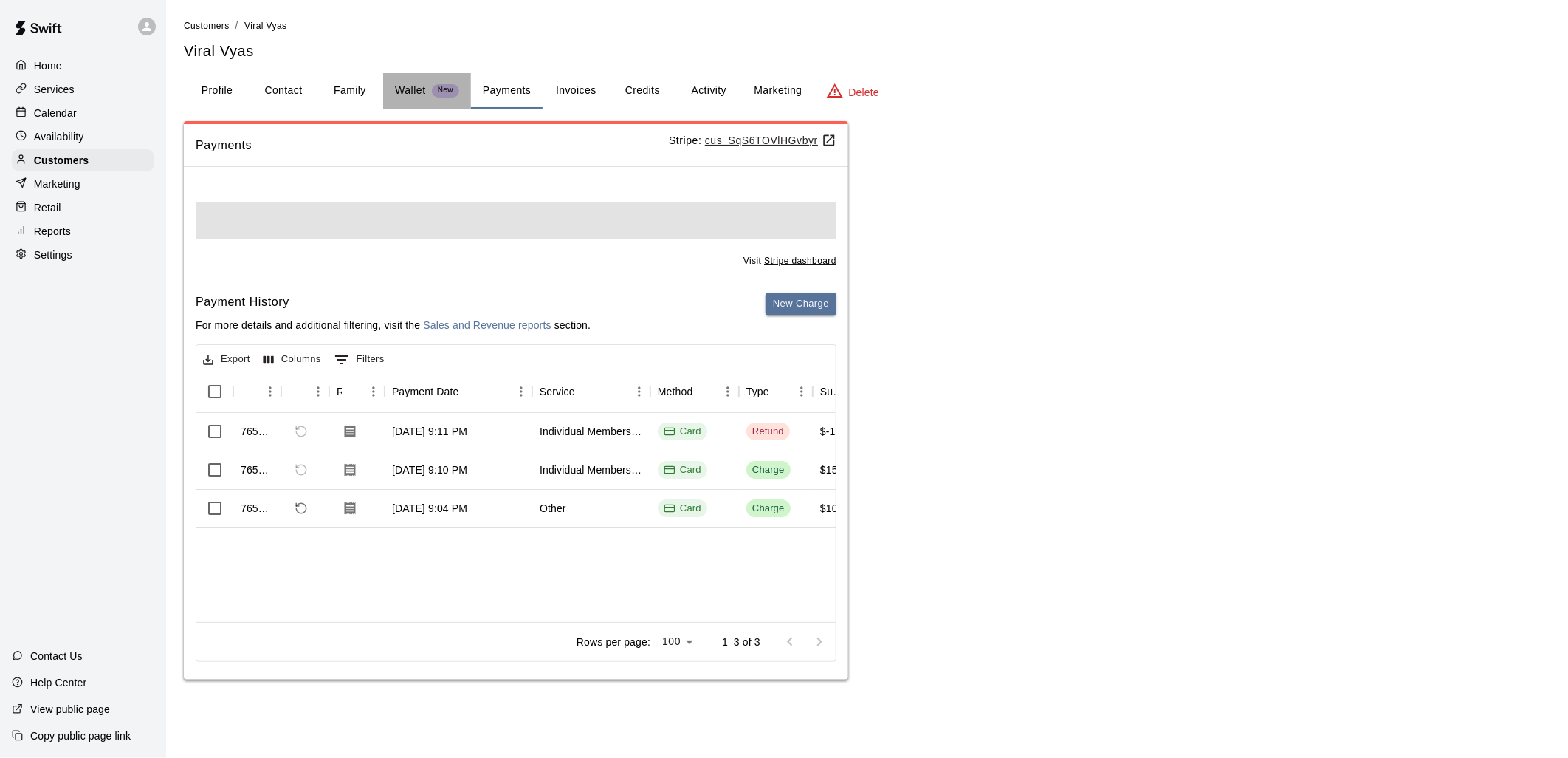
click at [410, 84] on p "Wallet" at bounding box center [410, 90] width 31 height 15
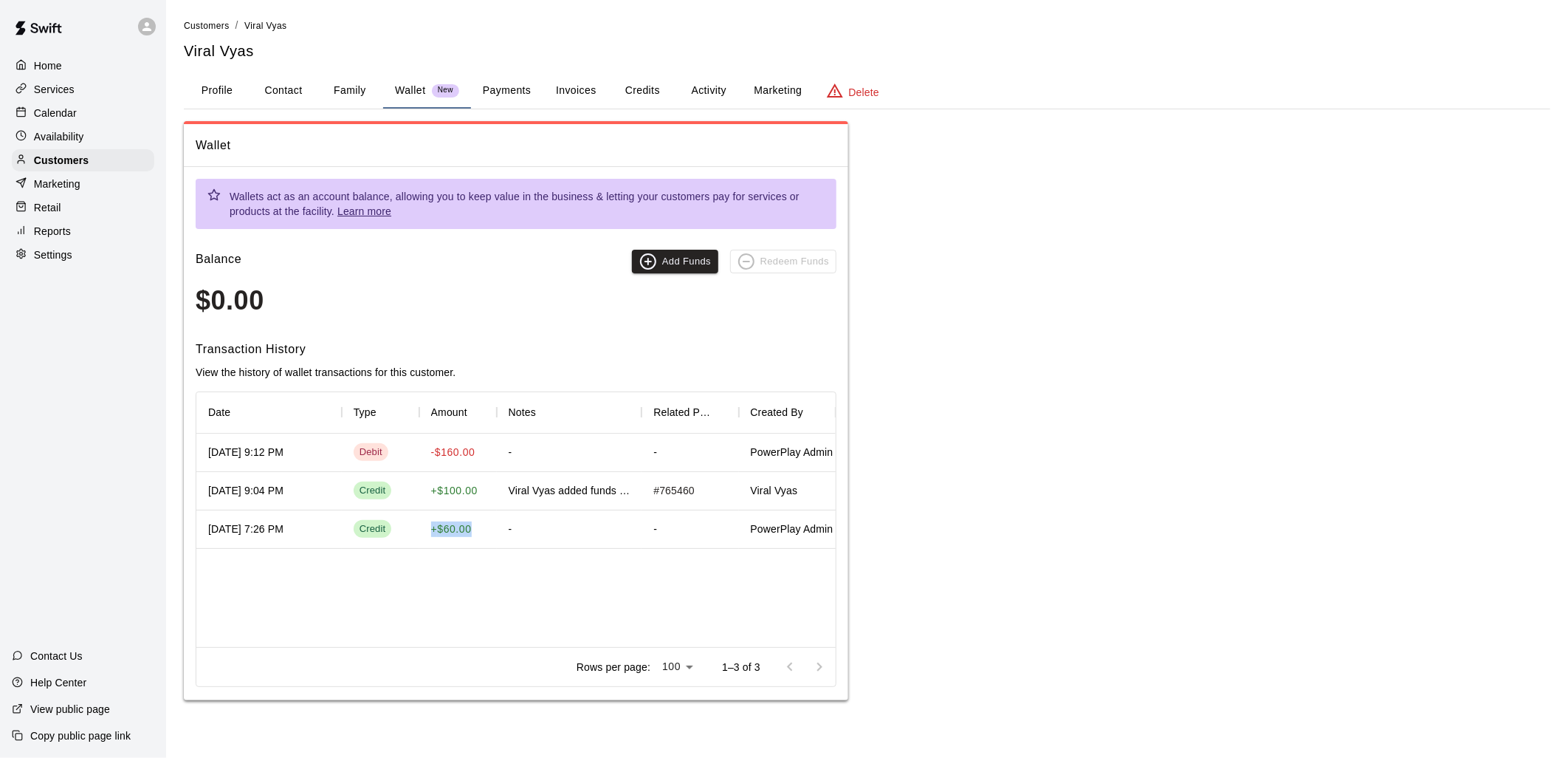
drag, startPoint x: 485, startPoint y: 526, endPoint x: 418, endPoint y: 522, distance: 67.1
click at [418, 522] on div "[DATE] 7:26 PM Credit + $60.00 - - PowerPlay Admin" at bounding box center [528, 529] width 663 height 39
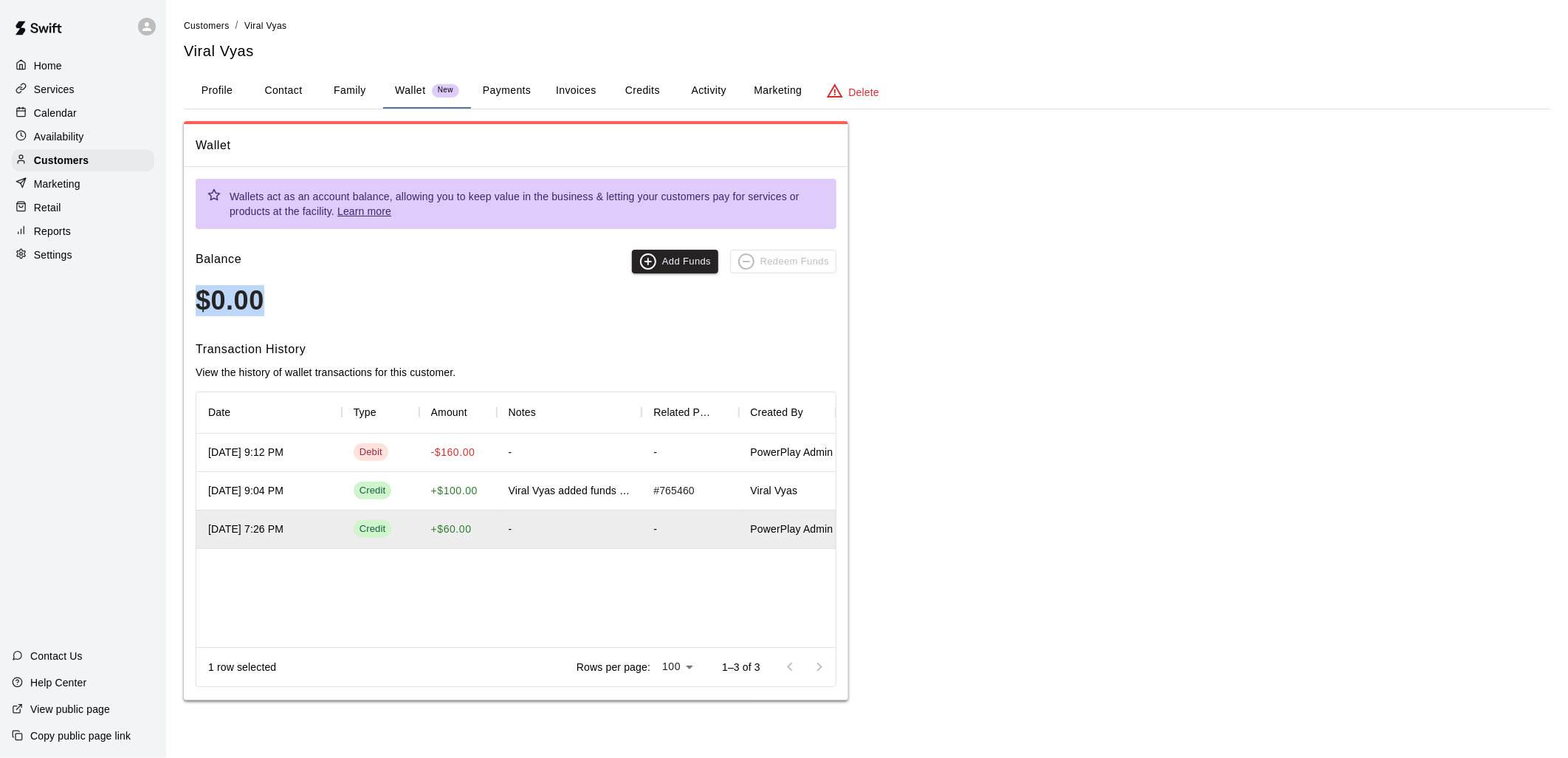
drag, startPoint x: 264, startPoint y: 297, endPoint x: 178, endPoint y: 299, distance: 86.0
click at [178, 299] on div "Customers / Viral Vyas Viral Vyas Profile Contact Family Wallet New Payments In…" at bounding box center [867, 359] width 1390 height 682
drag, startPoint x: 479, startPoint y: 524, endPoint x: 429, endPoint y: 526, distance: 50.0
click at [429, 526] on div "+ $60.00" at bounding box center [458, 529] width 78 height 39
drag, startPoint x: 421, startPoint y: 489, endPoint x: 482, endPoint y: 471, distance: 63.6
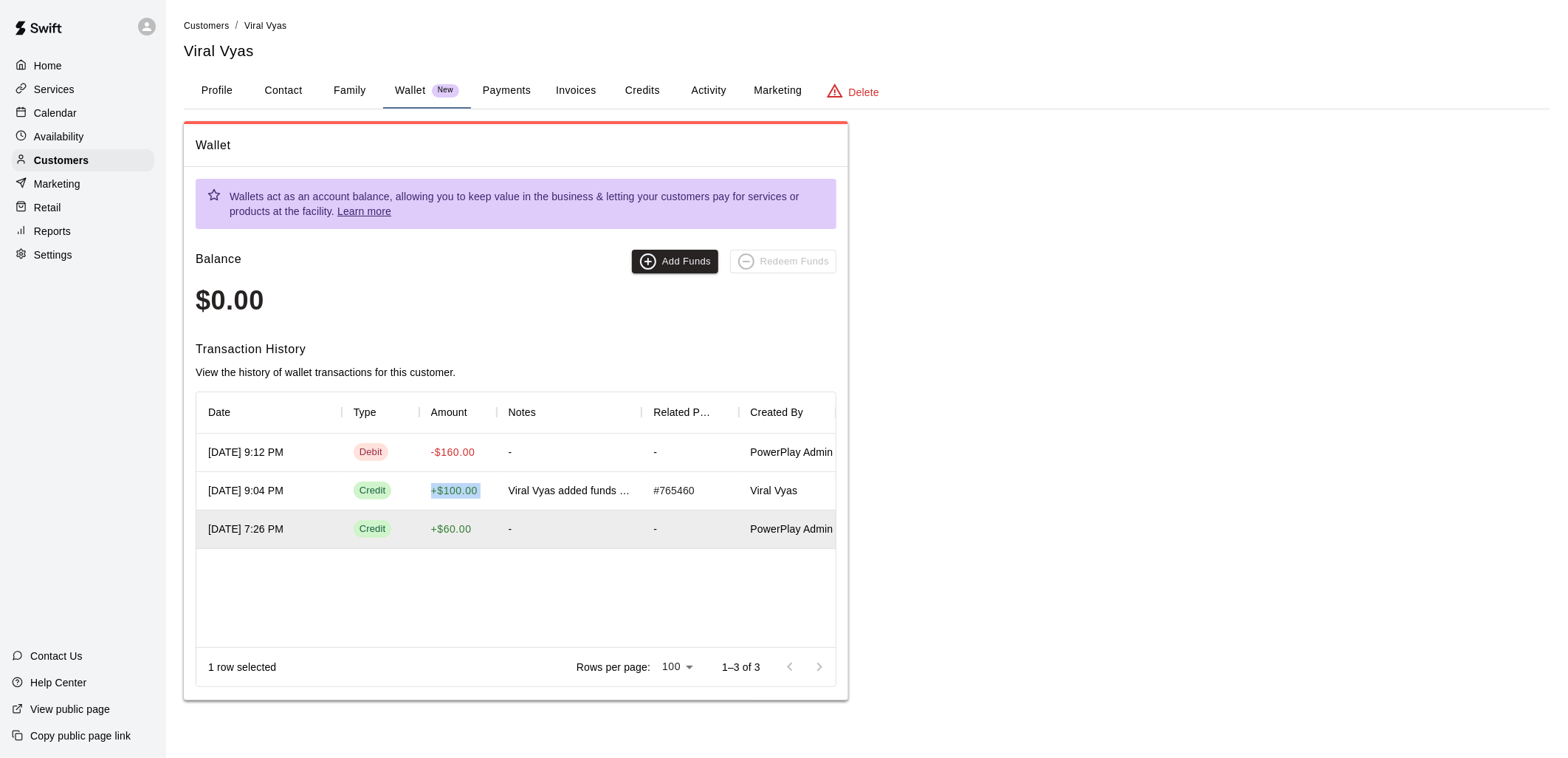
click at [492, 472] on div "+ $100.00" at bounding box center [458, 491] width 78 height 39
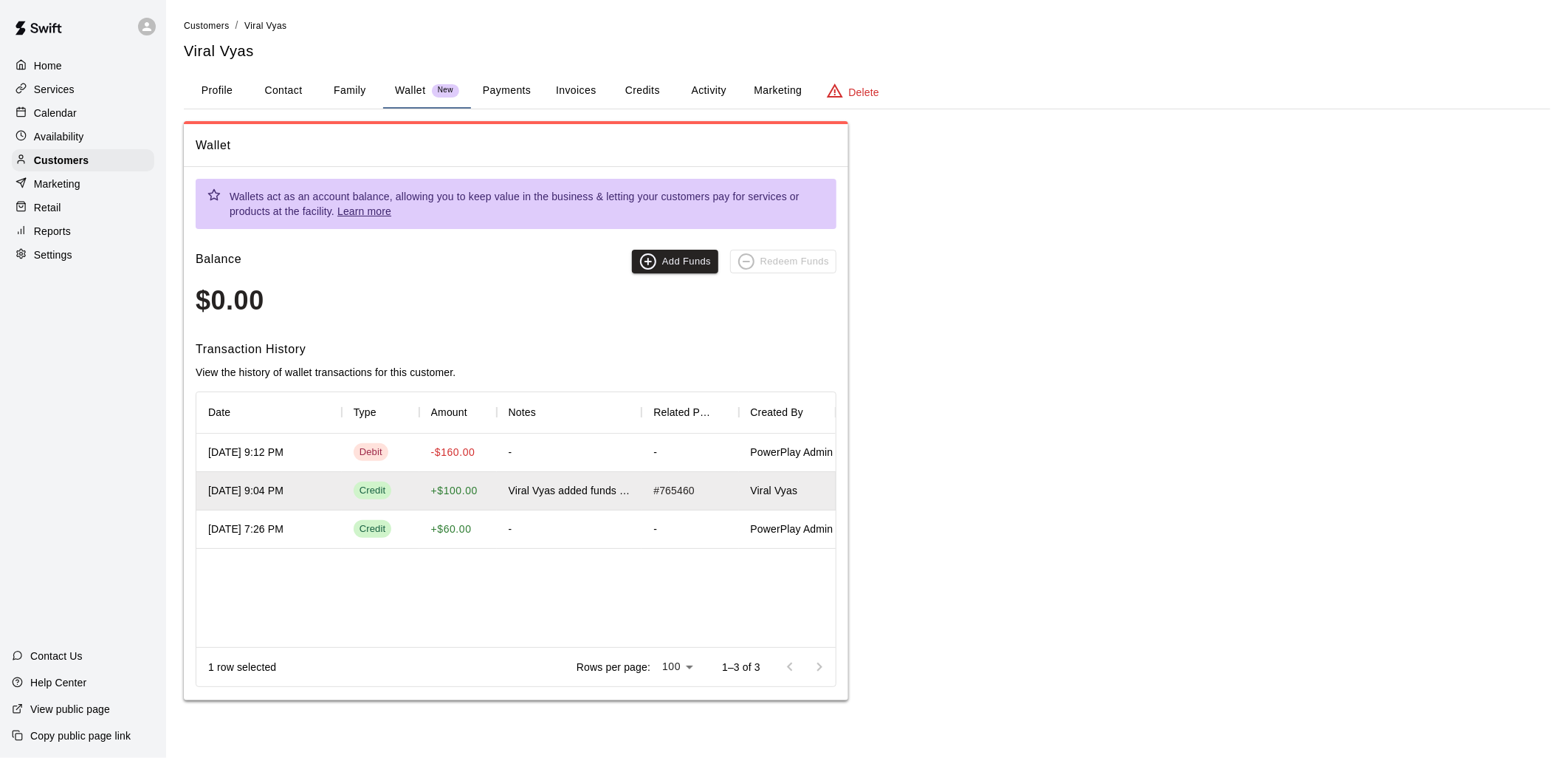
click at [697, 573] on div "[DATE] 9:12 PM Debit -$160.00 - - PowerPlay Admin [DATE] 9:04 PM Credit + $100.…" at bounding box center [517, 540] width 640 height 214
click at [483, 89] on button "Payments" at bounding box center [507, 90] width 72 height 35
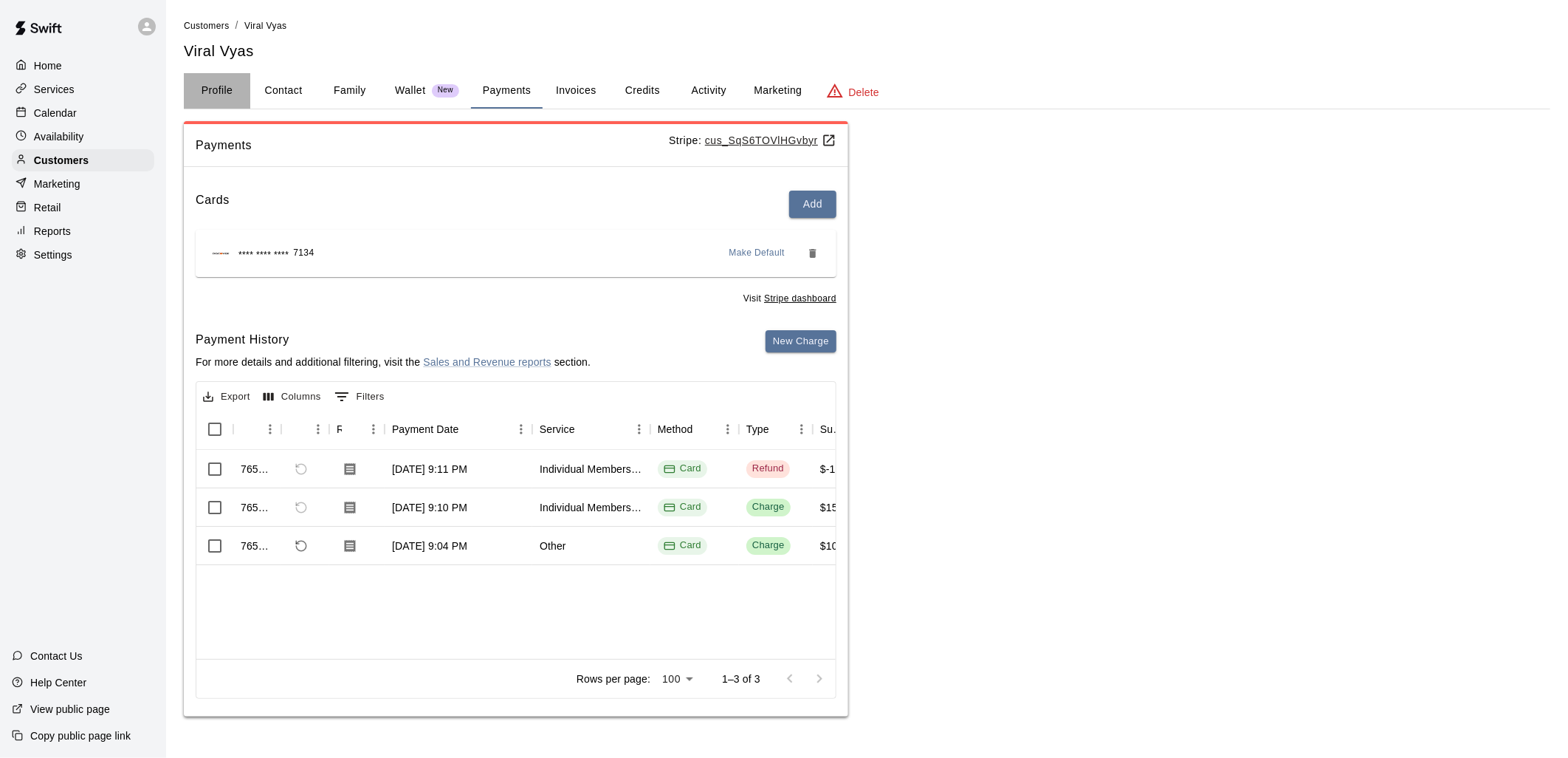
click at [210, 84] on button "Profile" at bounding box center [217, 90] width 66 height 35
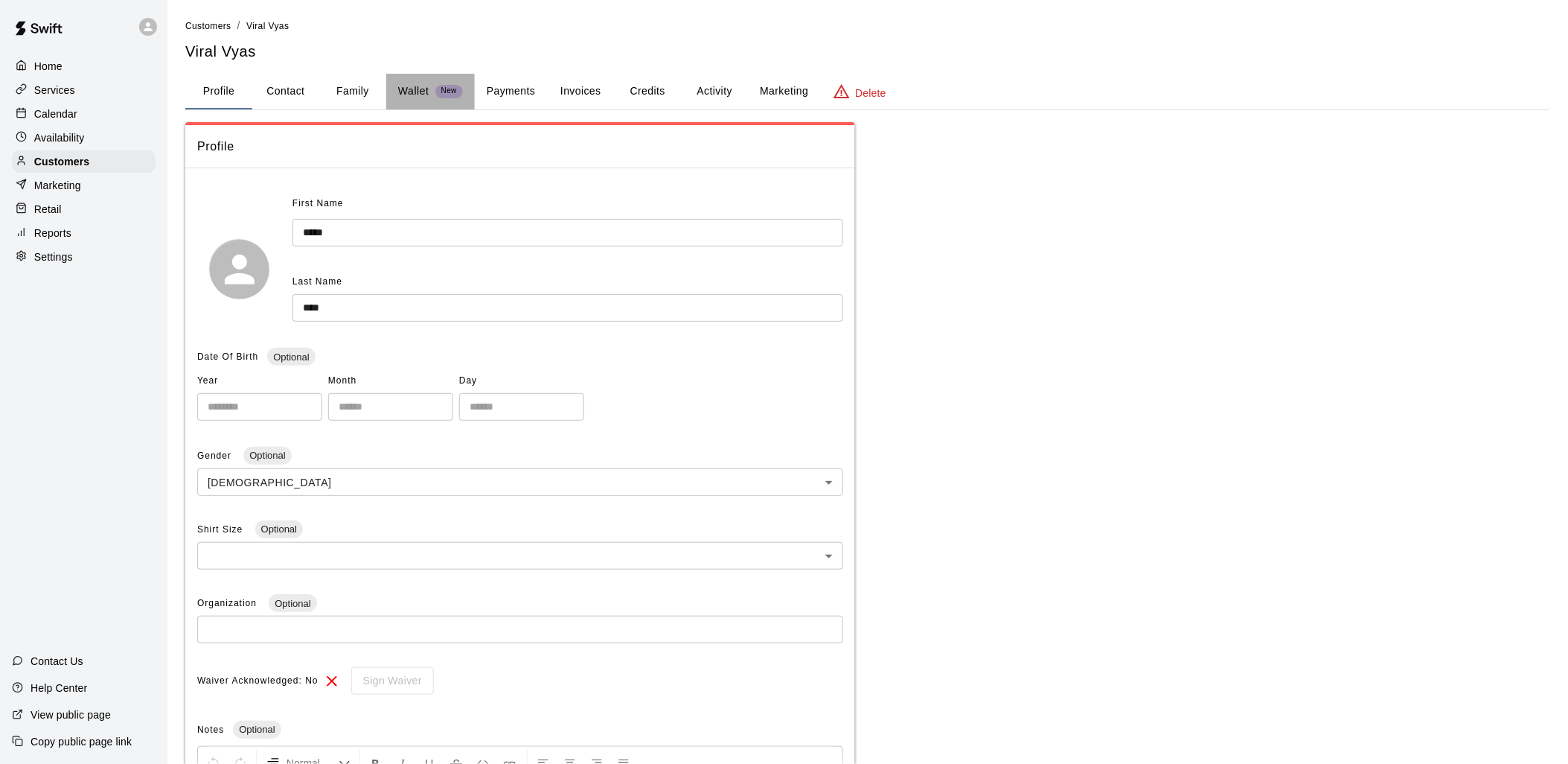
click at [410, 97] on p "Wallet" at bounding box center [413, 91] width 31 height 15
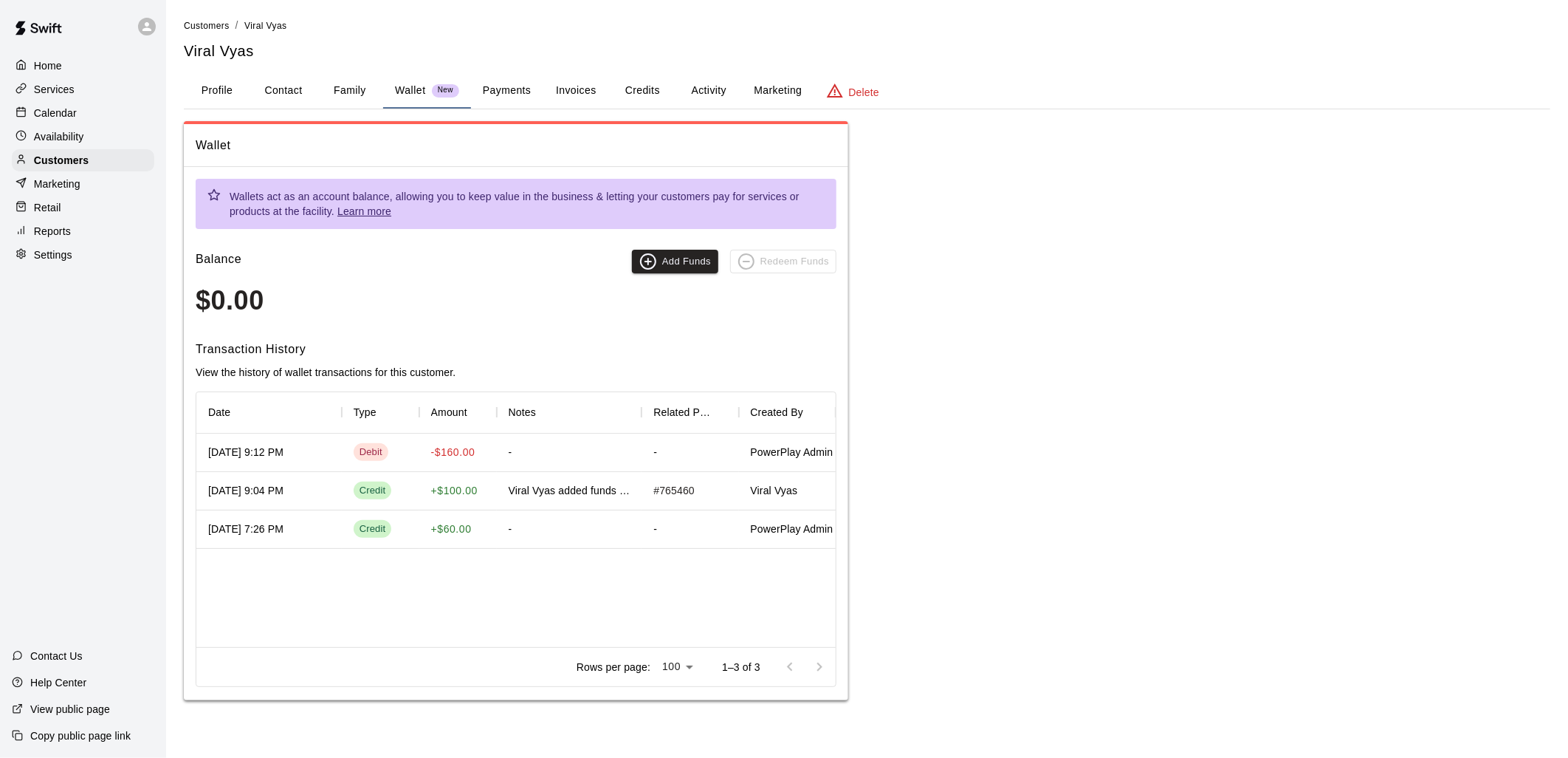
click at [55, 105] on div "Calendar" at bounding box center [82, 113] width 143 height 22
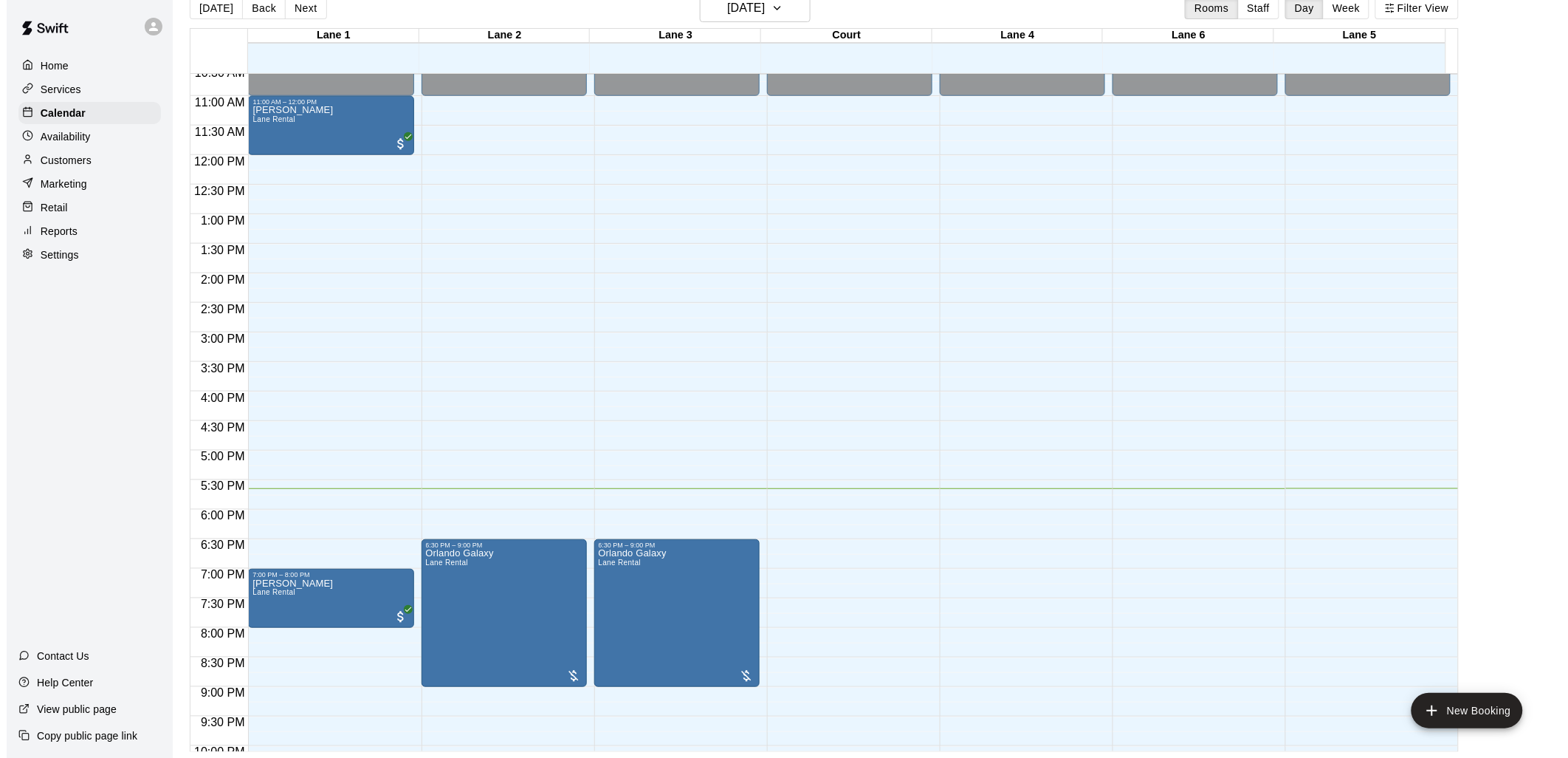
scroll to position [412, 0]
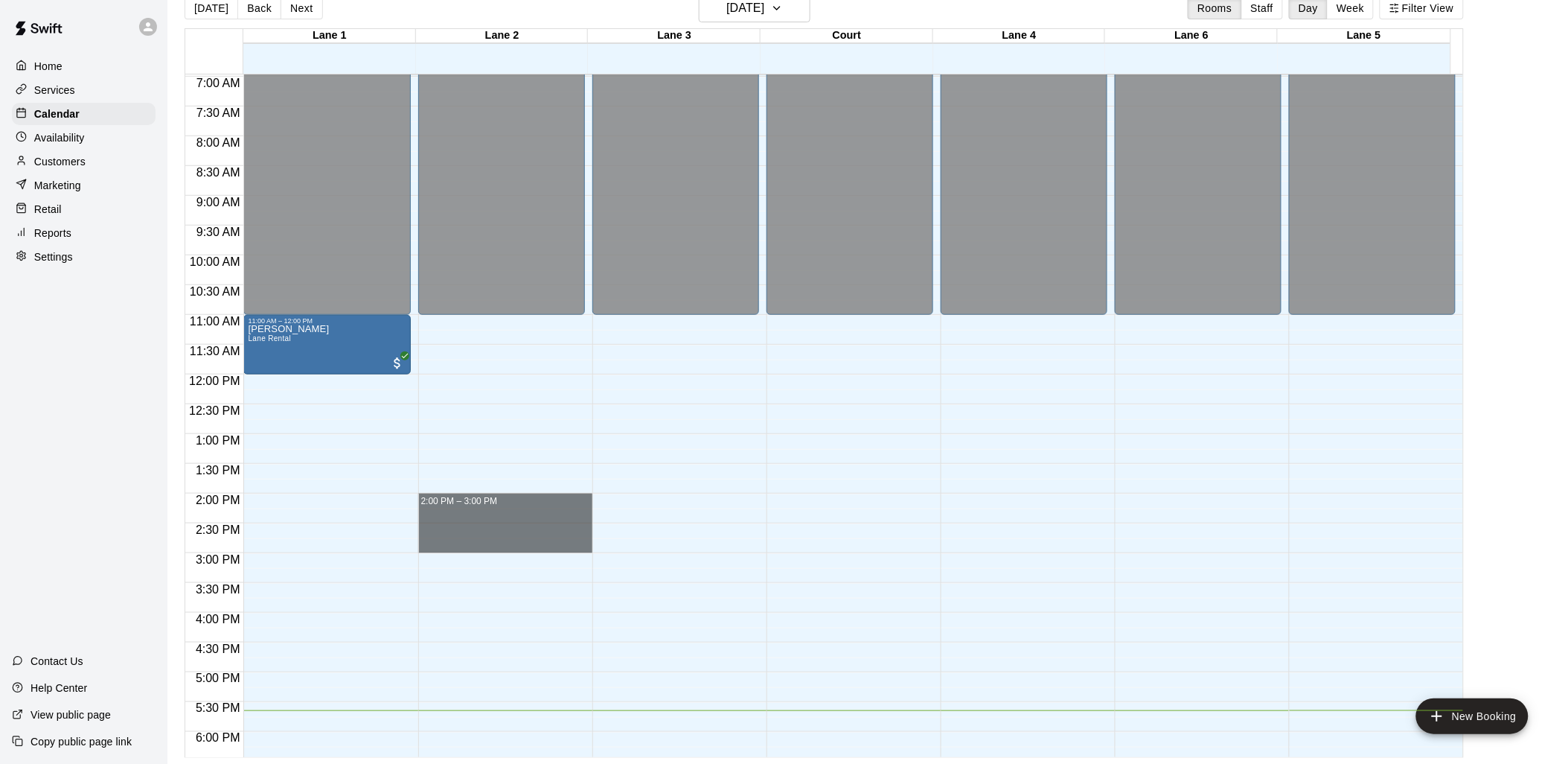
drag, startPoint x: 561, startPoint y: 496, endPoint x: 546, endPoint y: 547, distance: 53.2
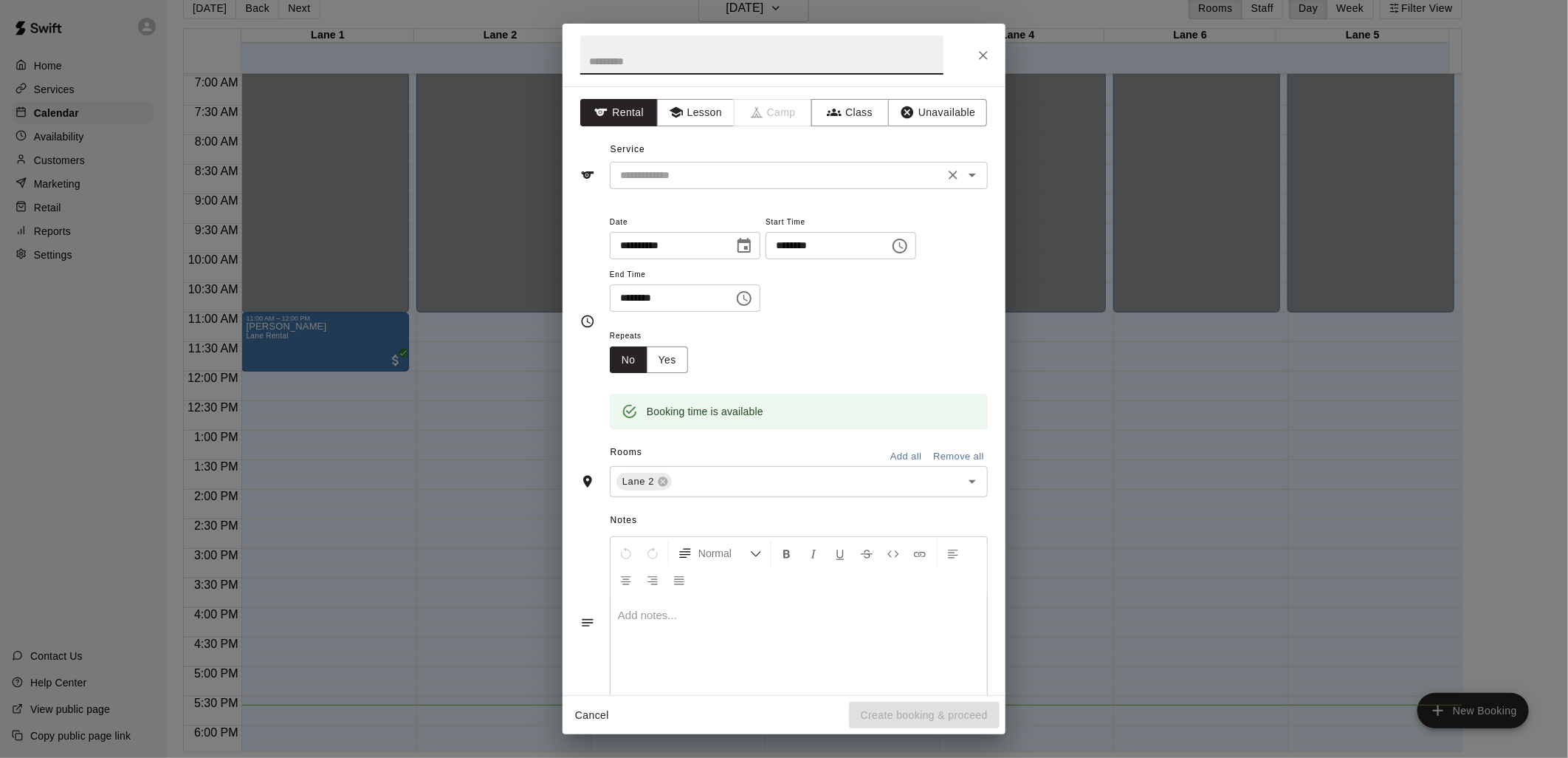
click at [711, 163] on div "​" at bounding box center [800, 175] width 379 height 27
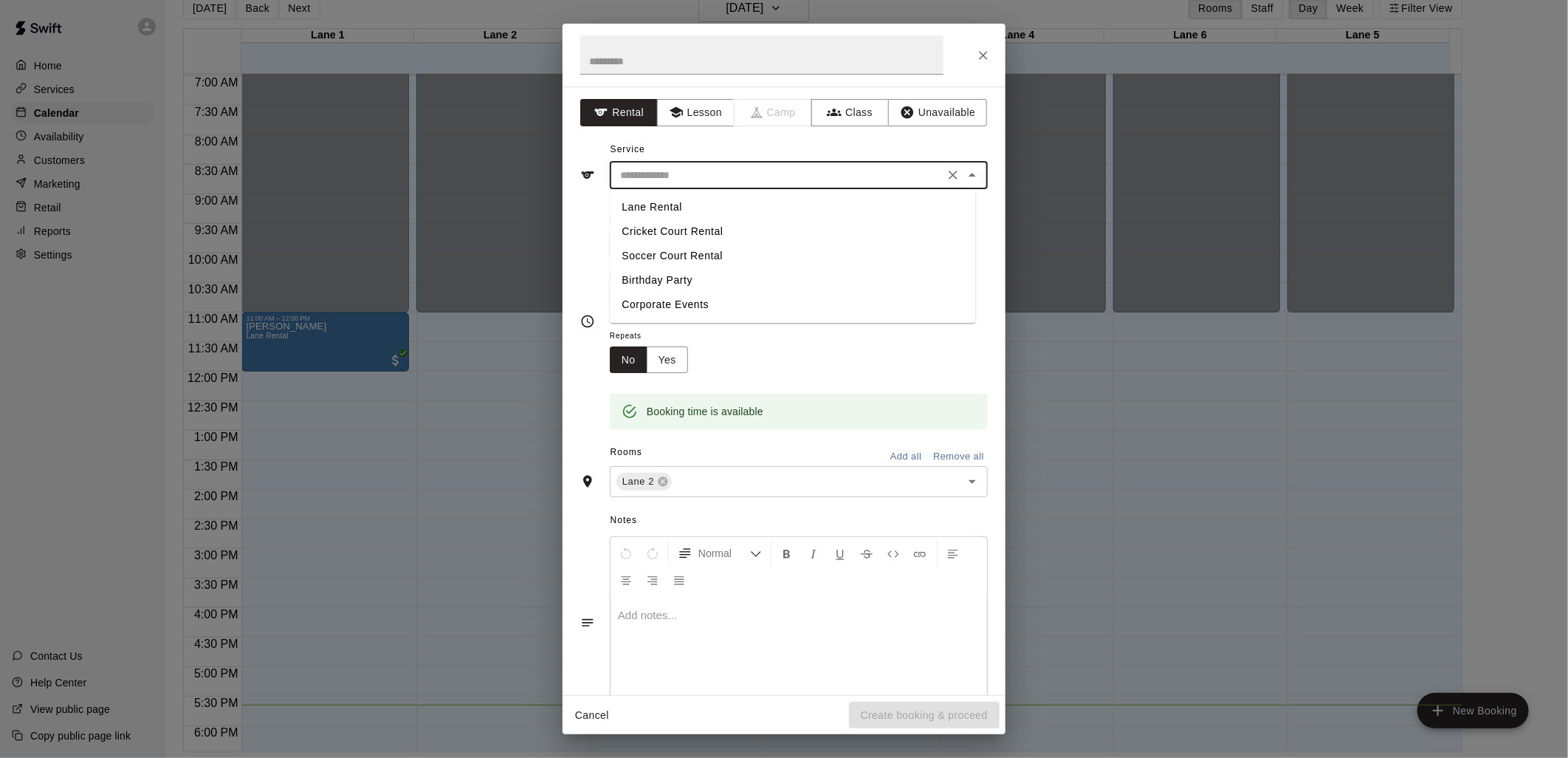
click at [656, 203] on li "Lane Rental" at bounding box center [793, 207] width 365 height 25
type input "**********"
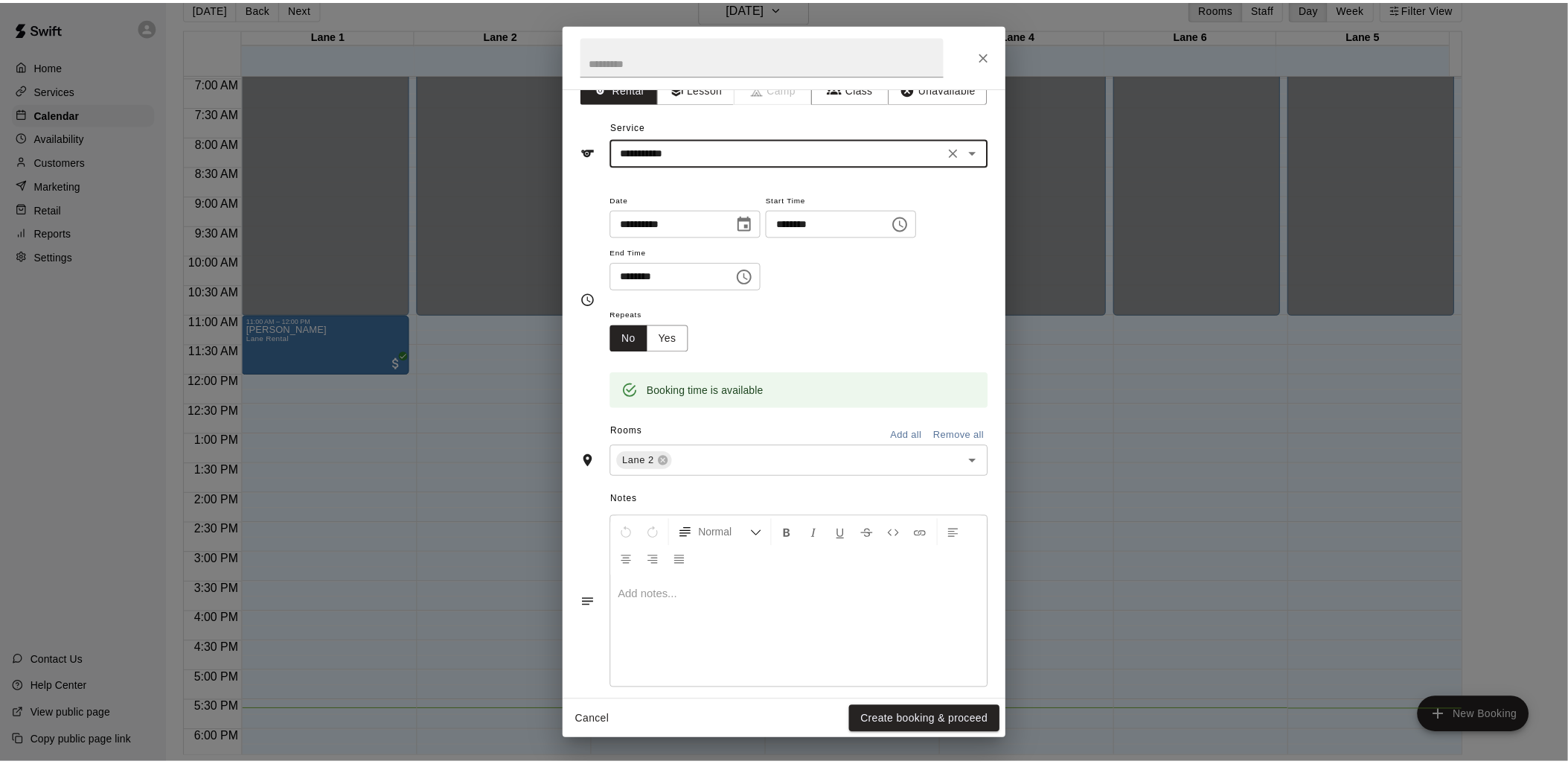
scroll to position [41, 0]
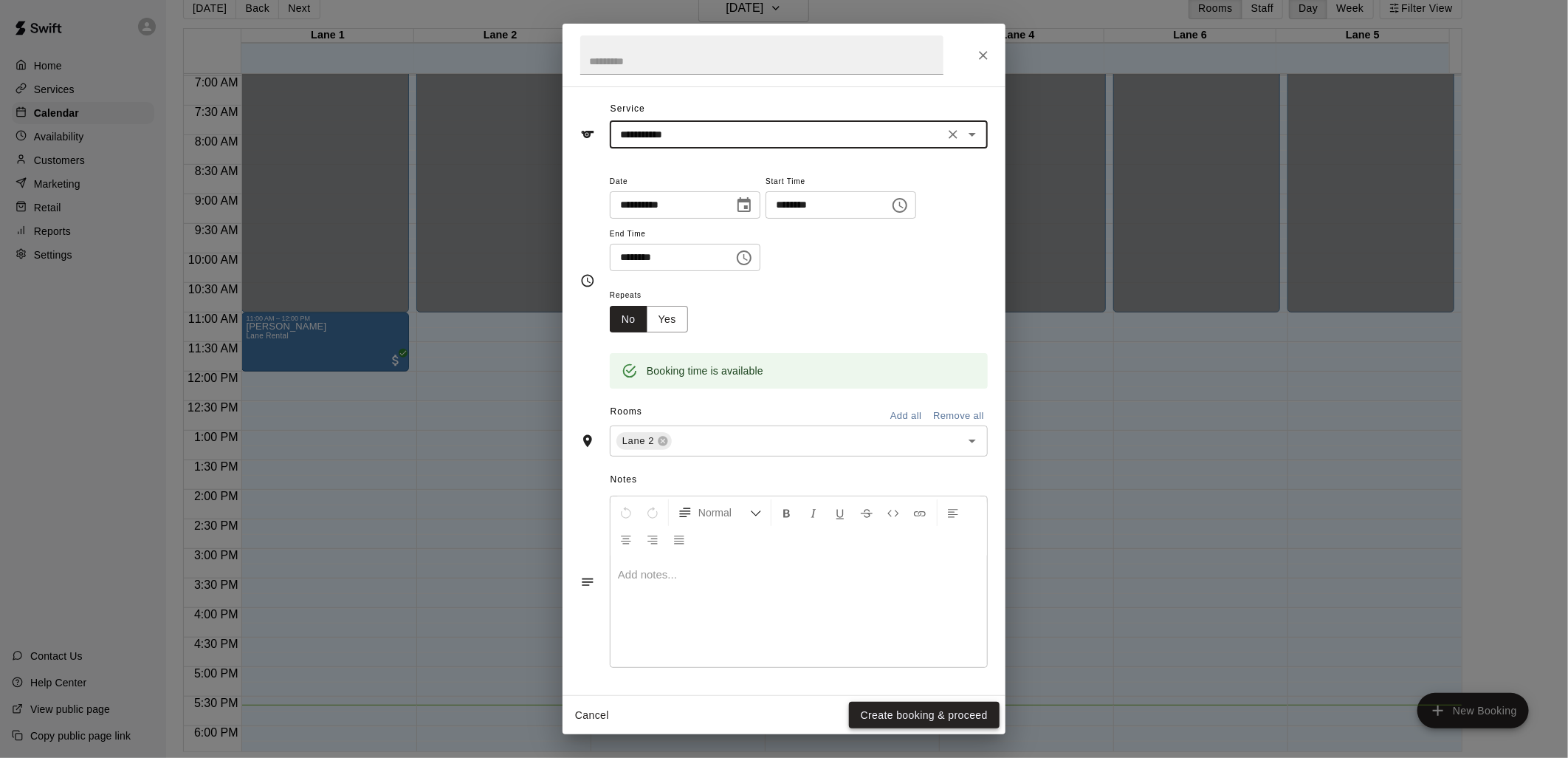
click at [922, 719] on button "Create booking & proceed" at bounding box center [924, 714] width 150 height 27
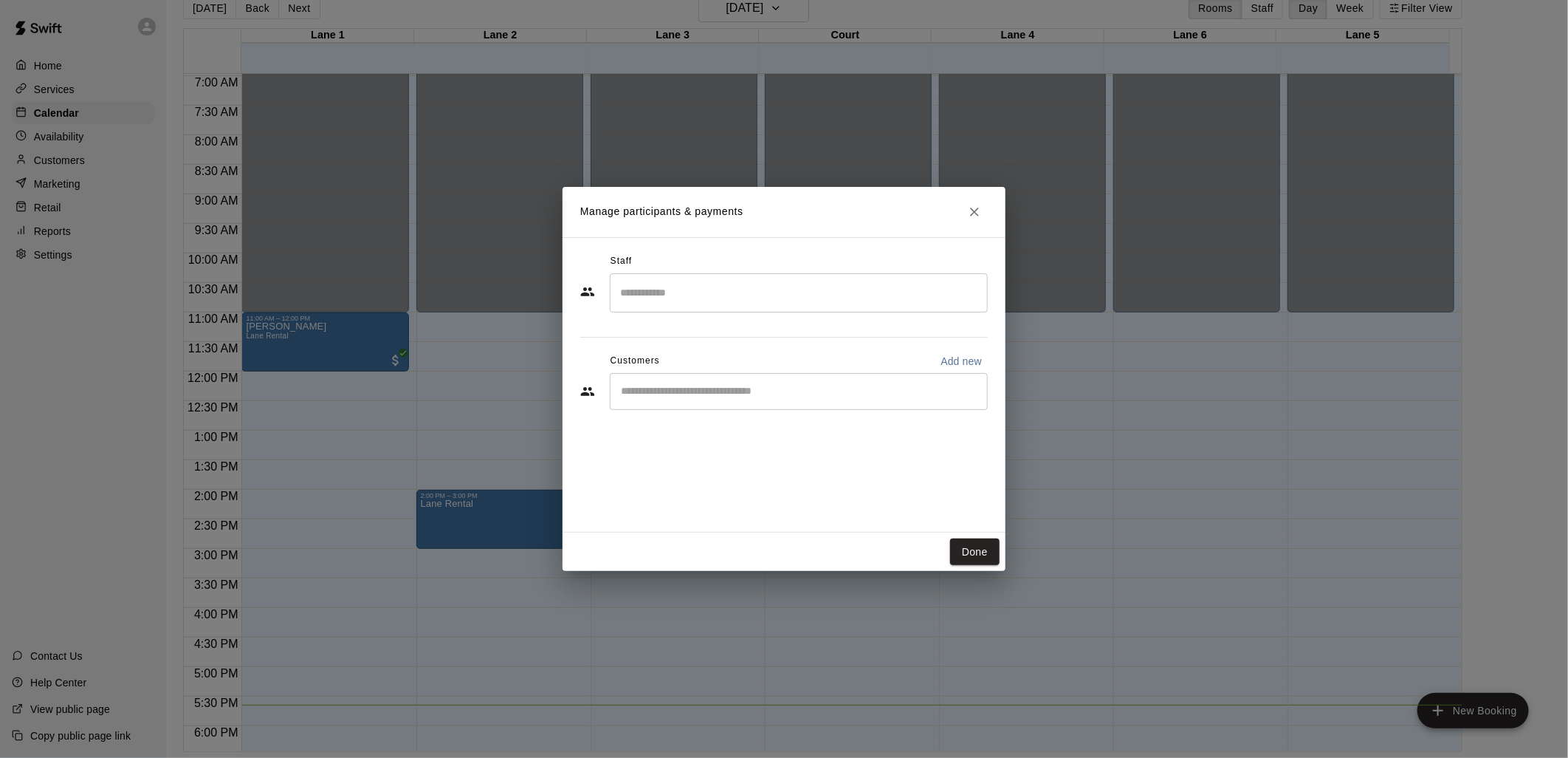
click at [701, 392] on input "Start typing to search customers..." at bounding box center [799, 392] width 364 height 15
type input "****"
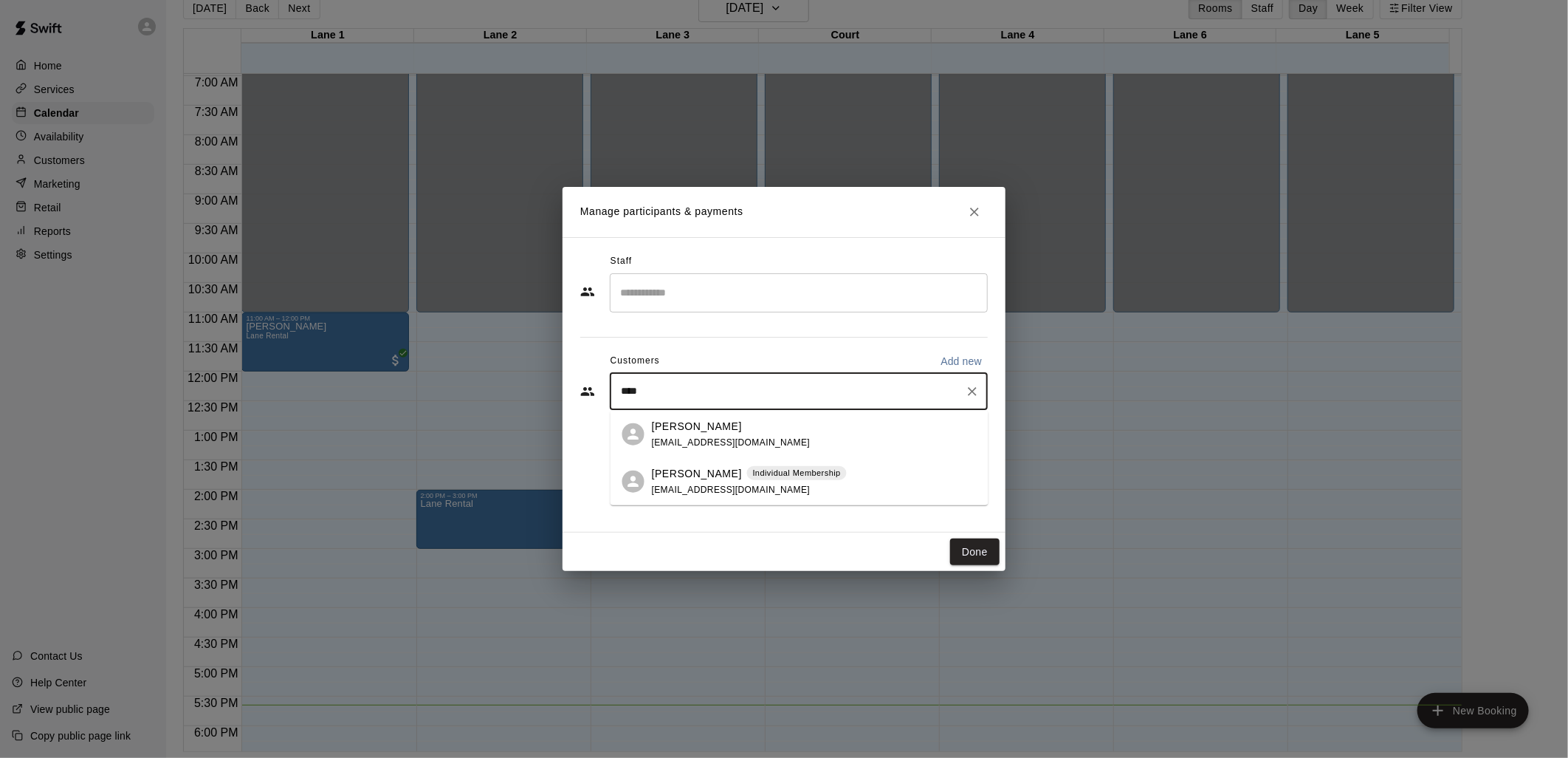
click at [695, 487] on span "[EMAIL_ADDRESS][DOMAIN_NAME]" at bounding box center [731, 488] width 159 height 10
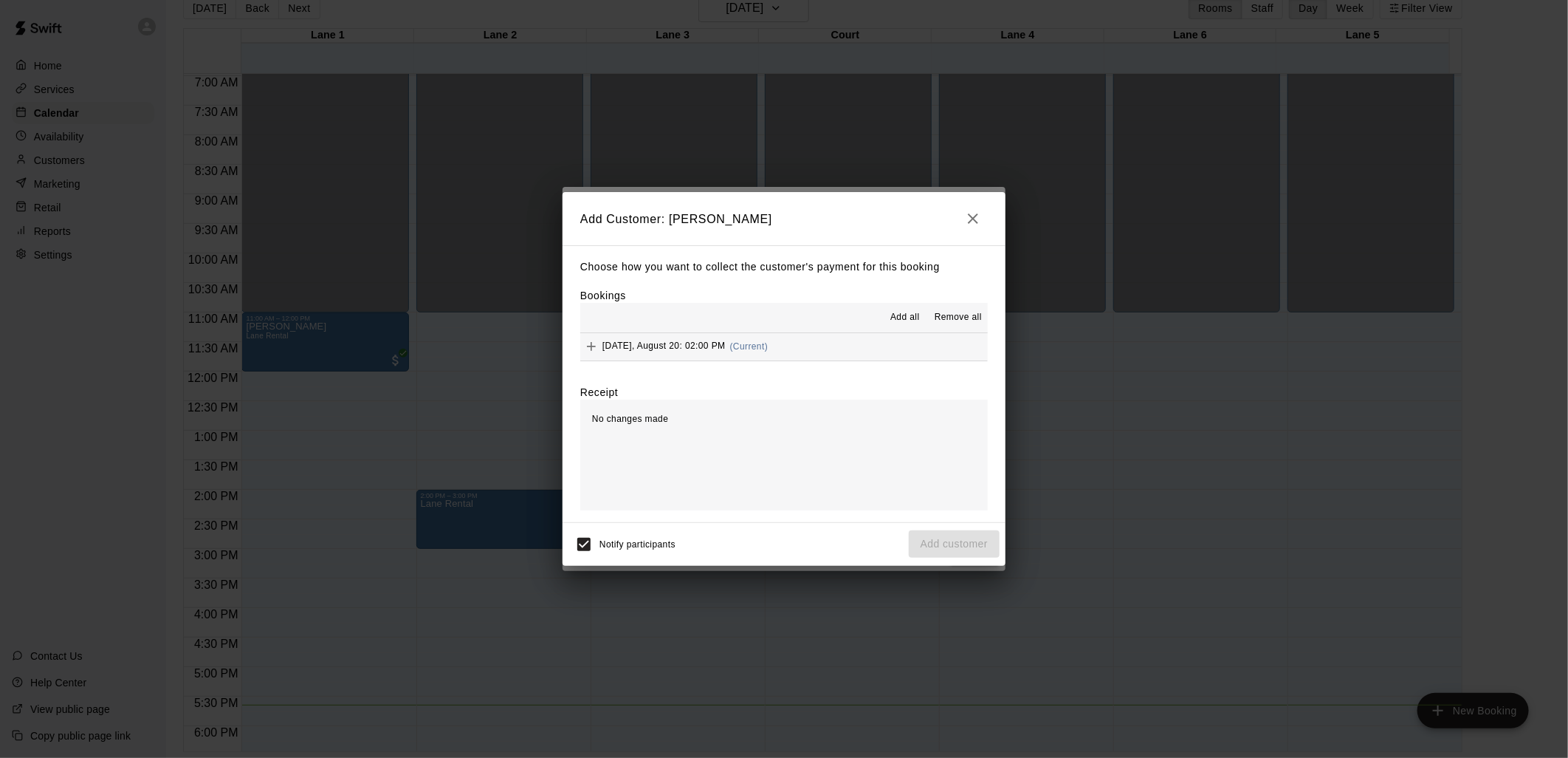
click at [903, 320] on span "Add all" at bounding box center [905, 318] width 29 height 15
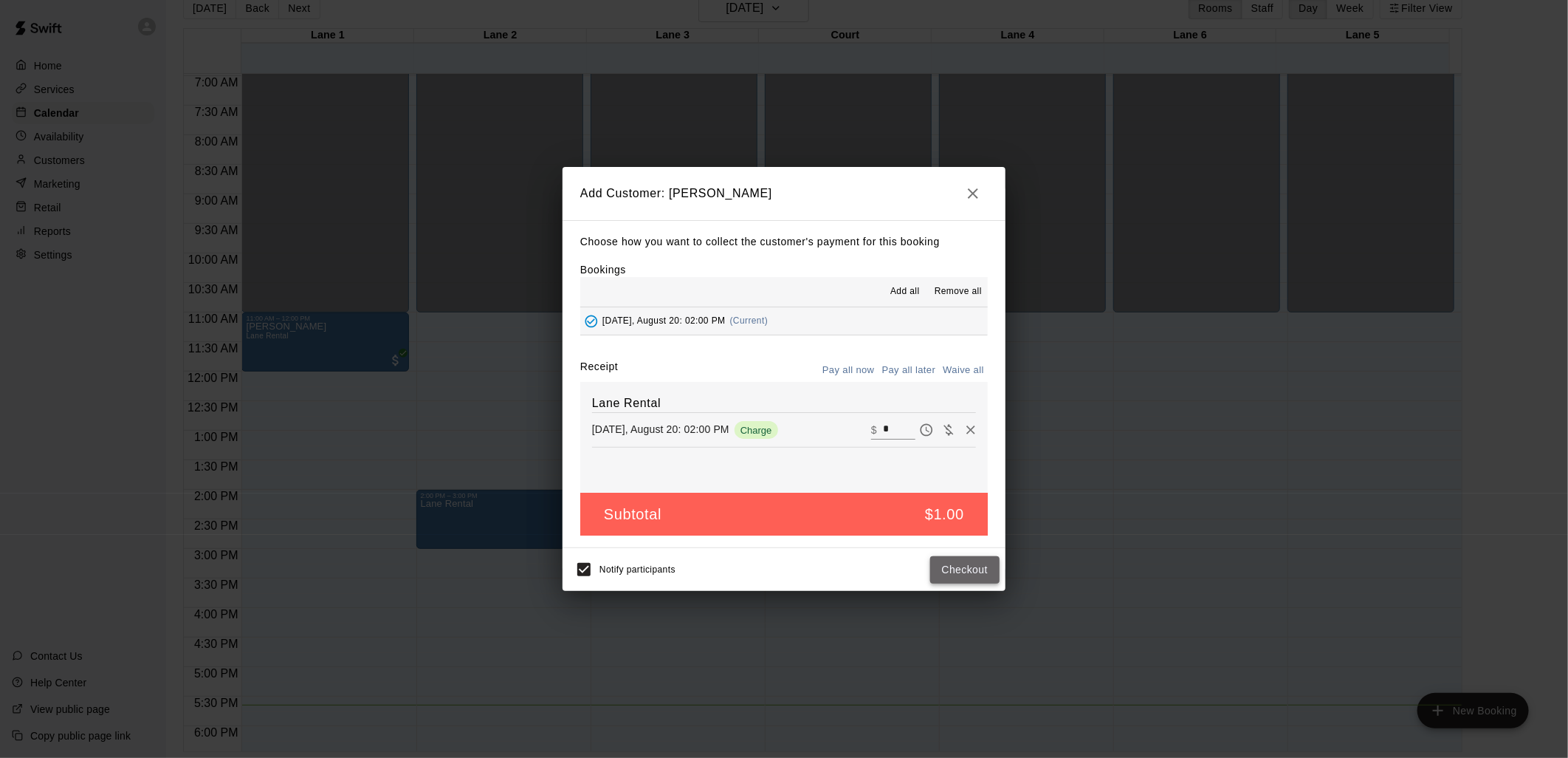
click at [953, 572] on button "Checkout" at bounding box center [964, 570] width 69 height 27
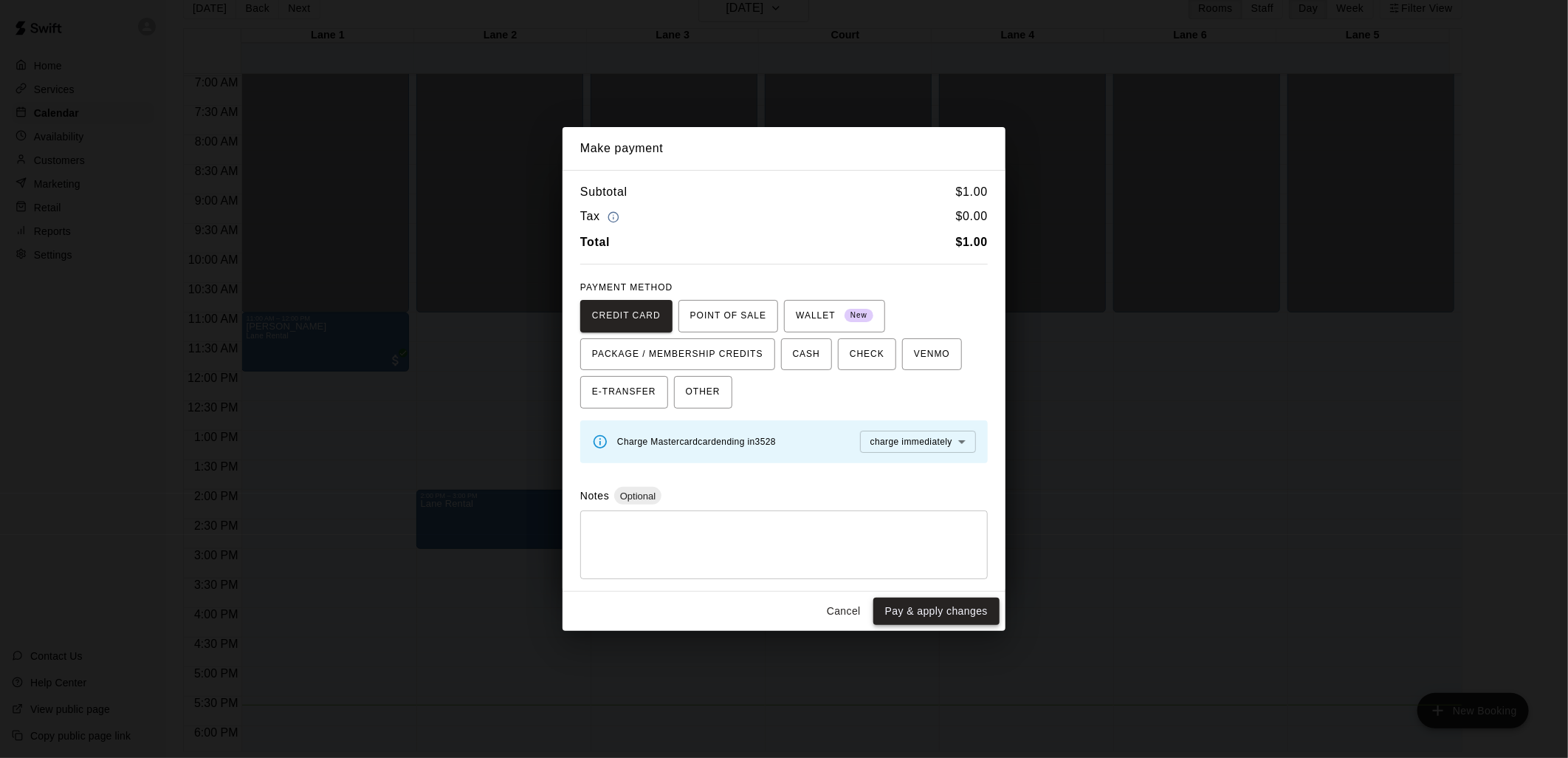
click at [924, 618] on button "Pay & apply changes" at bounding box center [936, 610] width 126 height 27
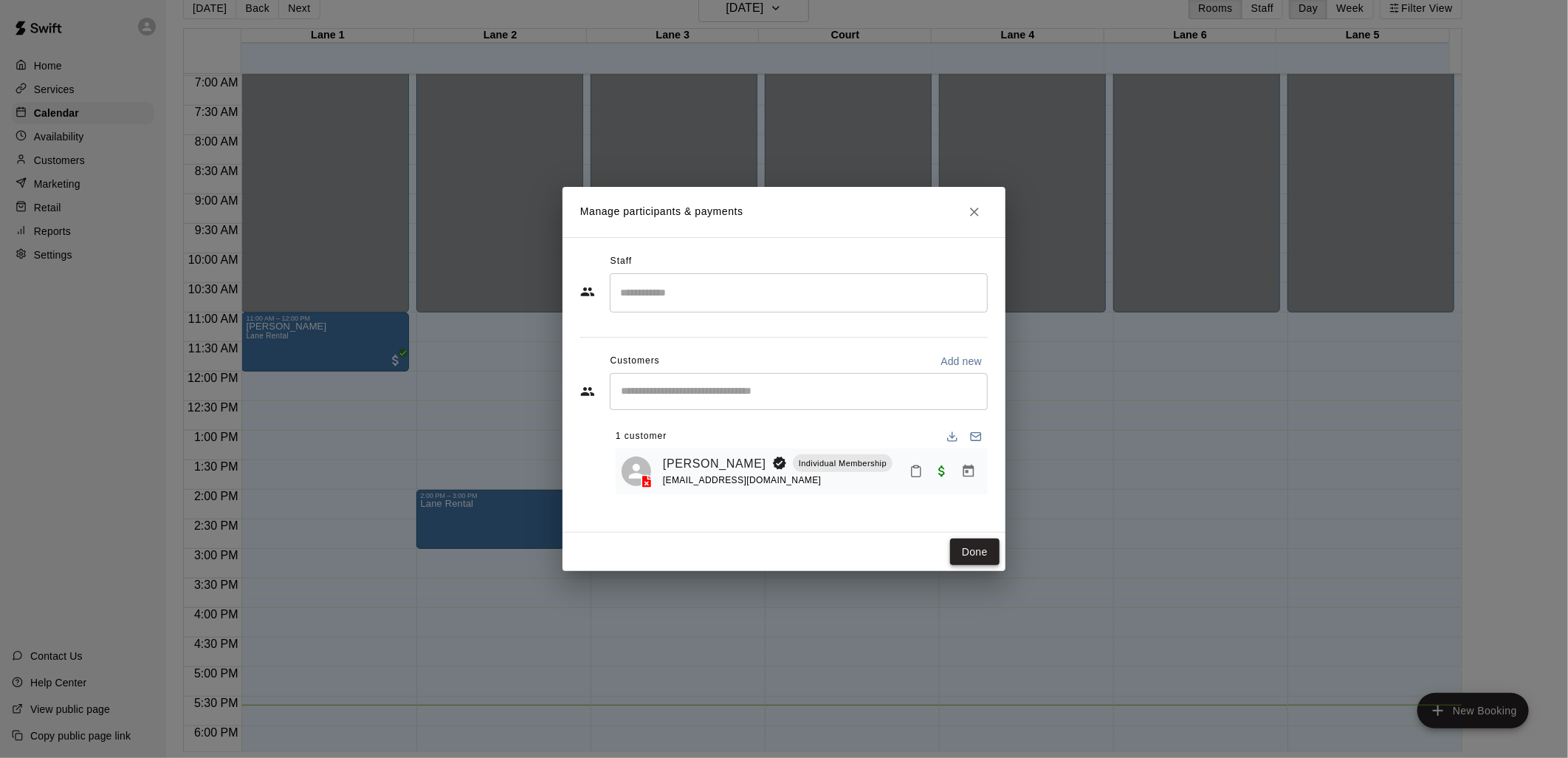
click at [969, 548] on button "Done" at bounding box center [975, 552] width 49 height 27
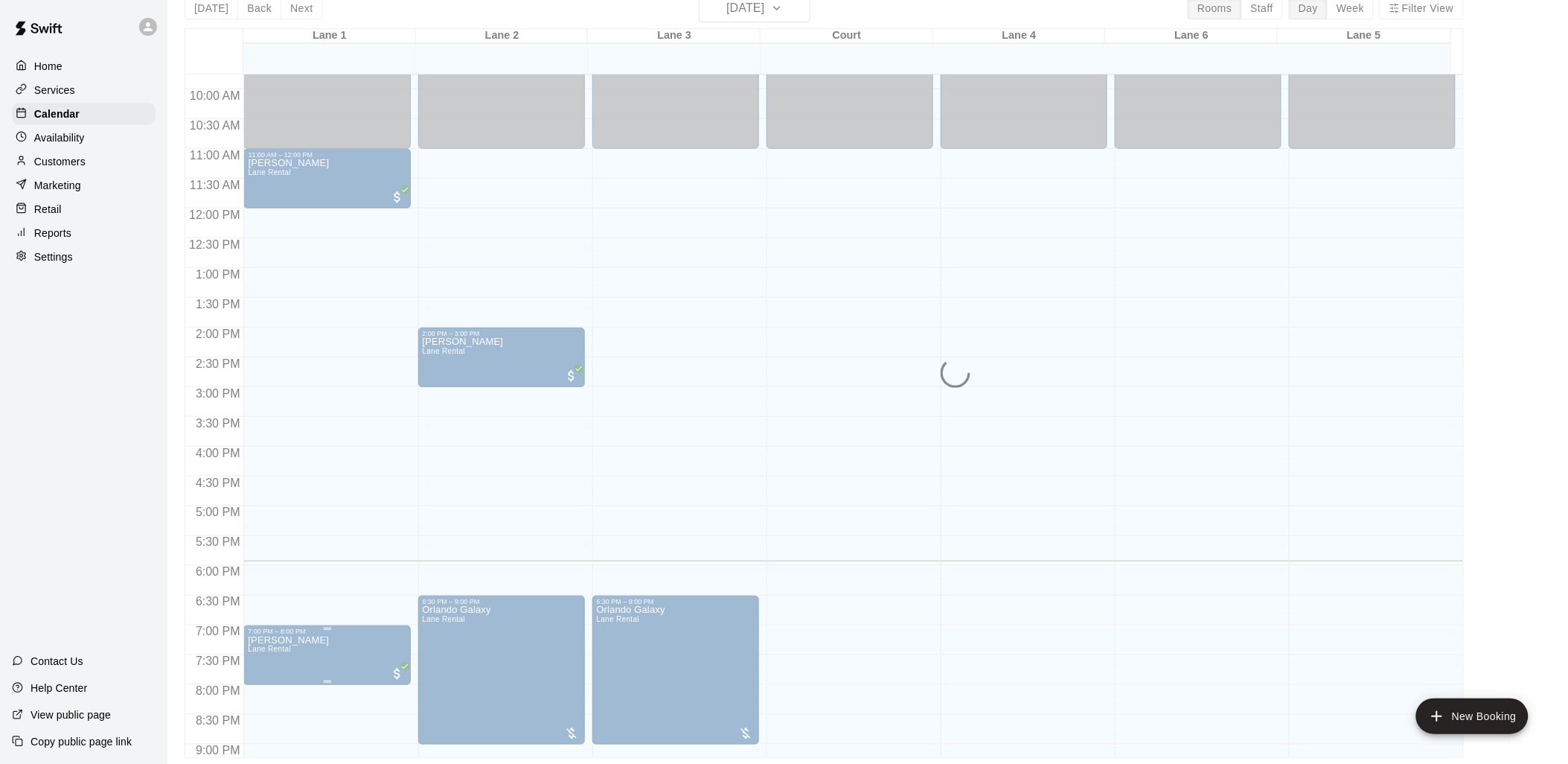
scroll to position [747, 0]
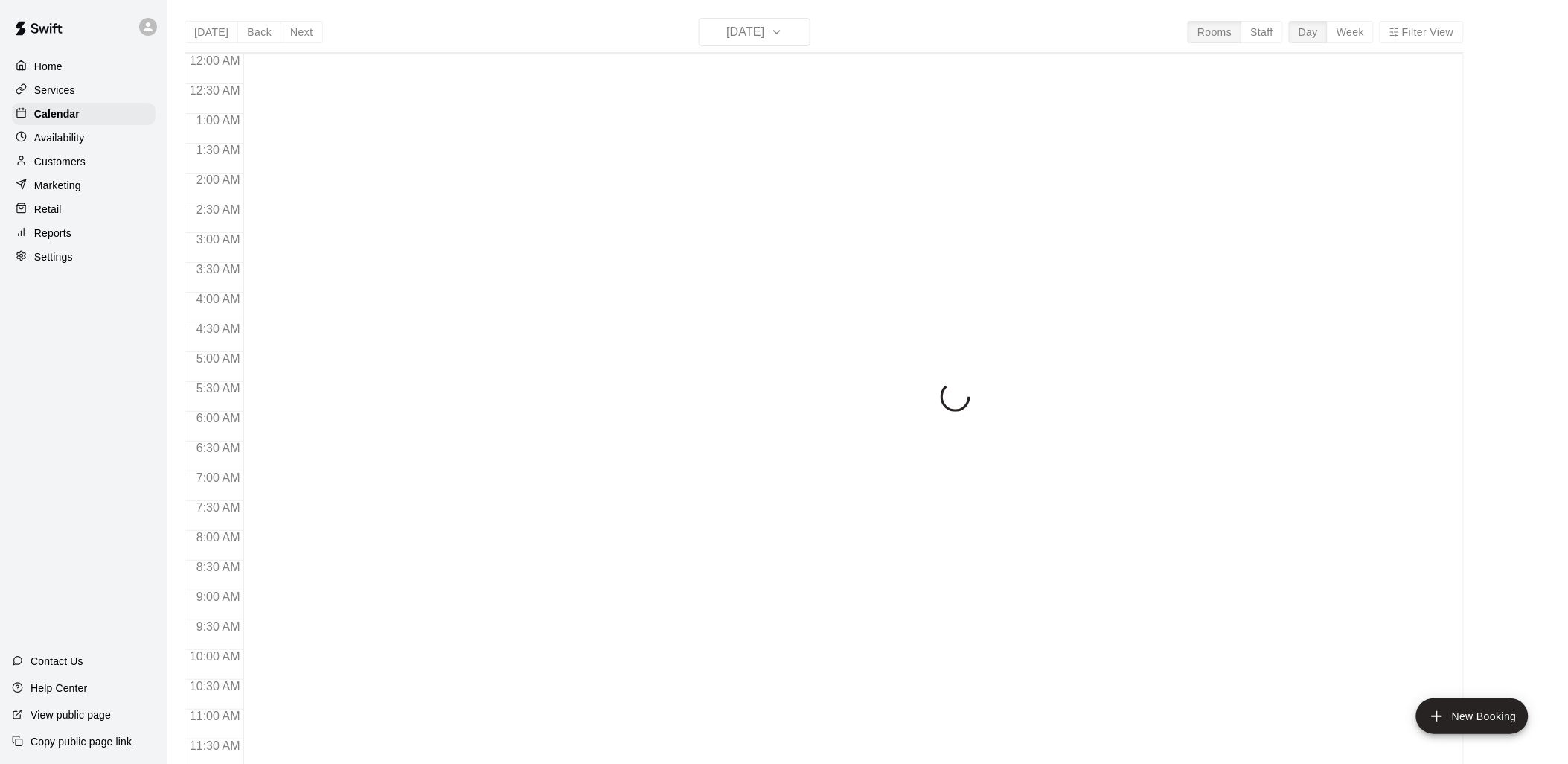
scroll to position [702, 0]
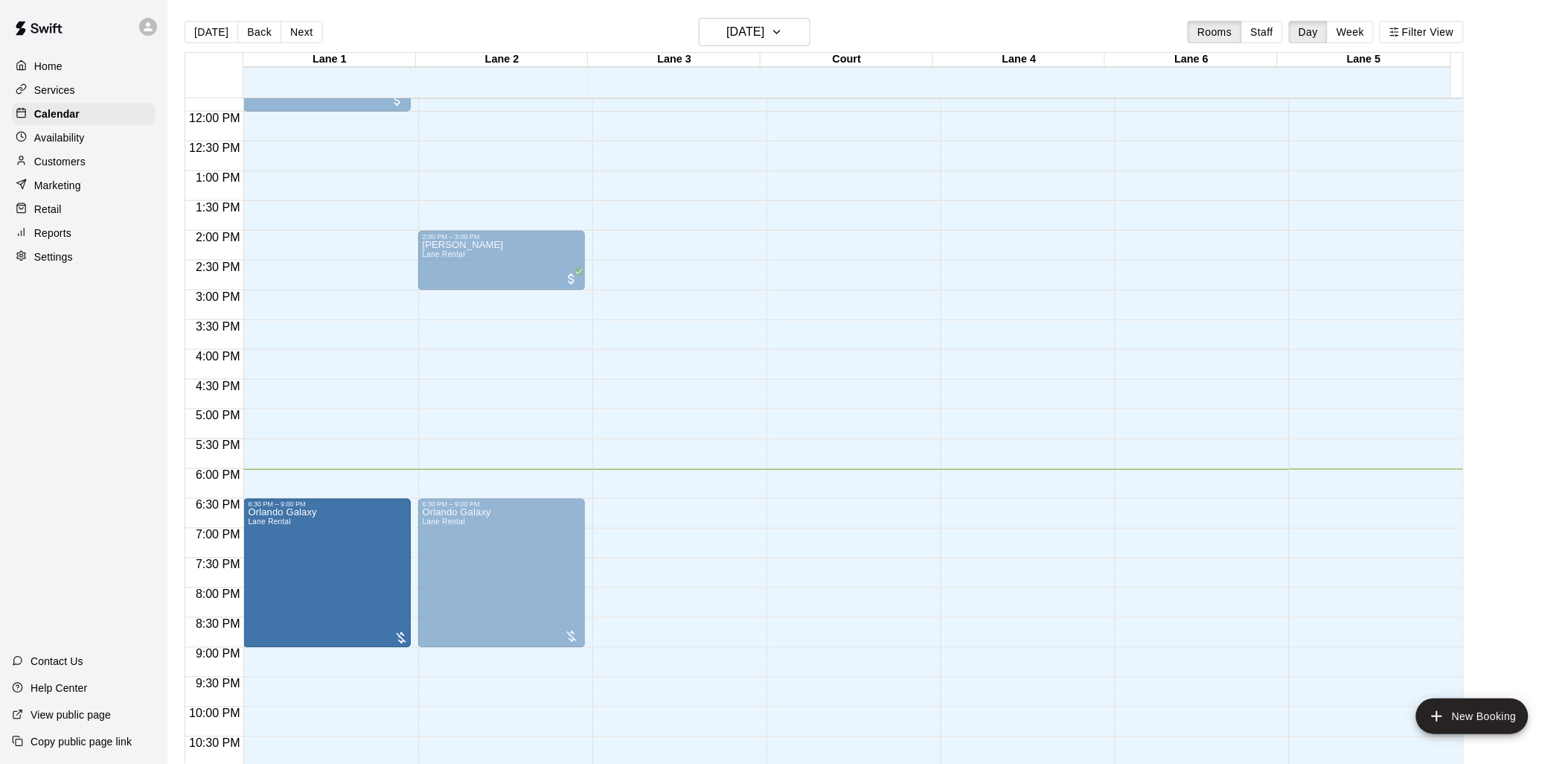
drag, startPoint x: 693, startPoint y: 545, endPoint x: 393, endPoint y: 554, distance: 300.1
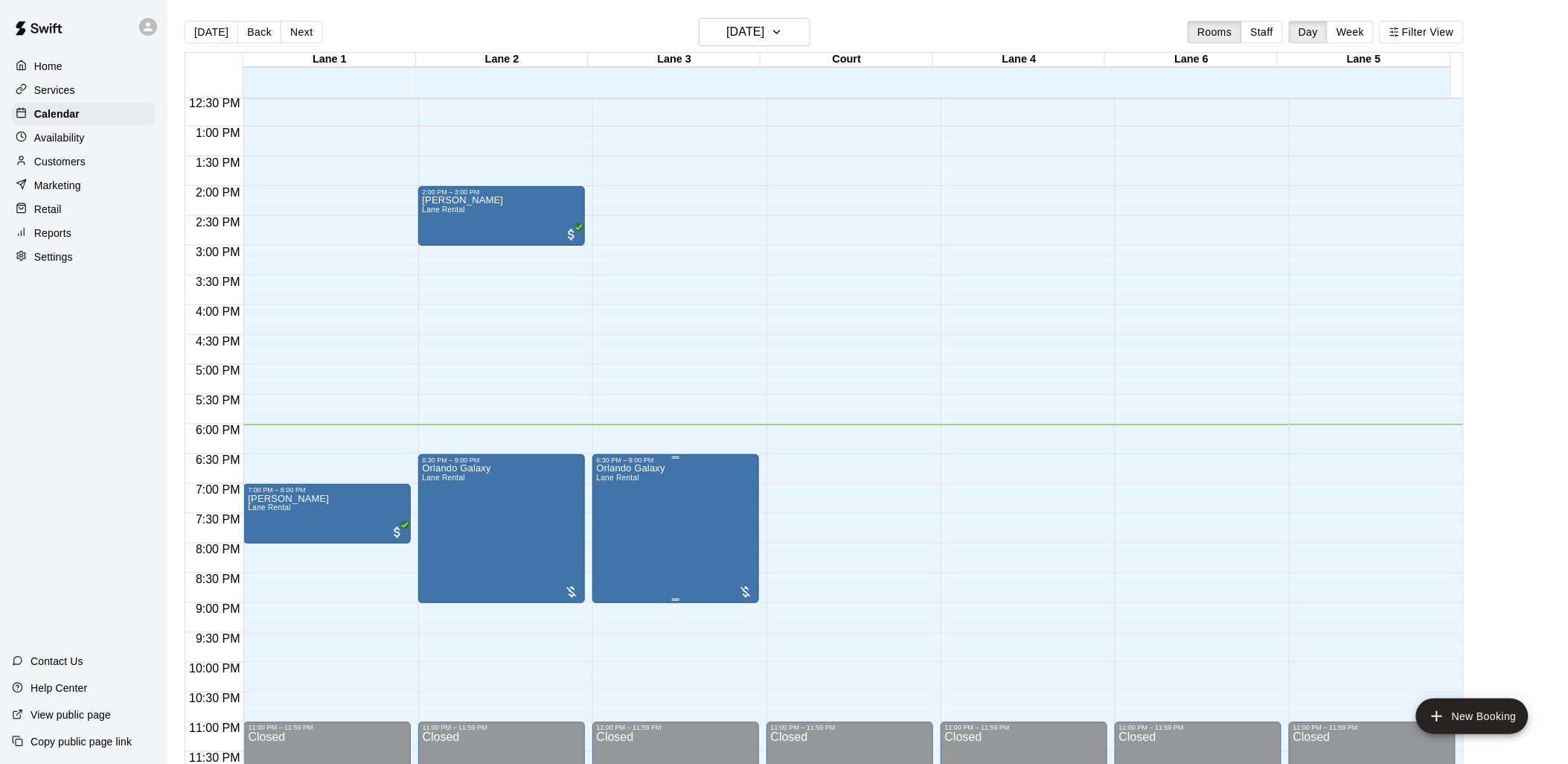
scroll to position [24, 0]
